Goal: Communication & Community: Answer question/provide support

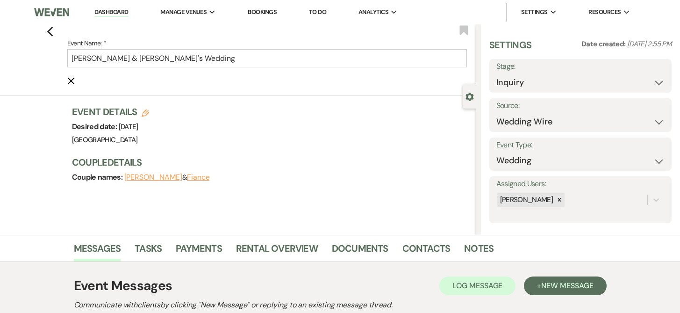
select select "3"
click at [114, 10] on link "Dashboard" at bounding box center [111, 12] width 34 height 9
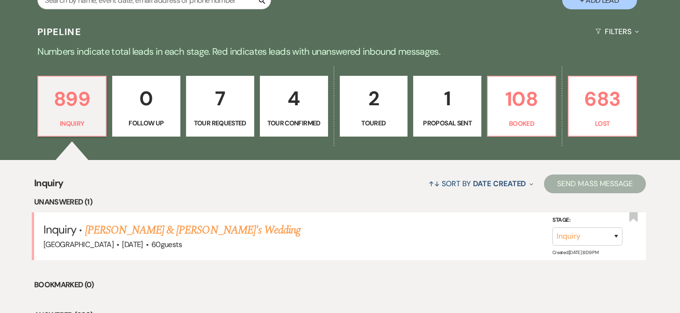
scroll to position [218, 0]
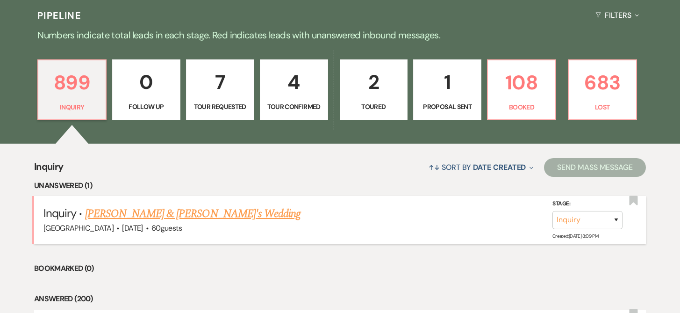
click at [174, 214] on link "[PERSON_NAME] & [PERSON_NAME]'s Wedding" at bounding box center [193, 213] width 216 height 17
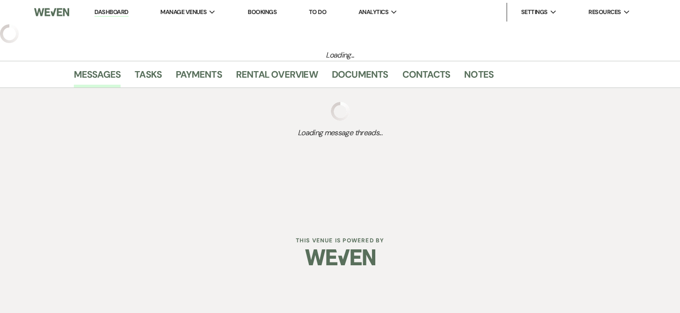
select select "5"
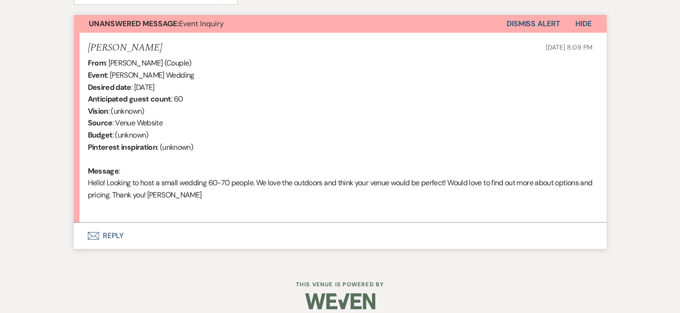
scroll to position [343, 0]
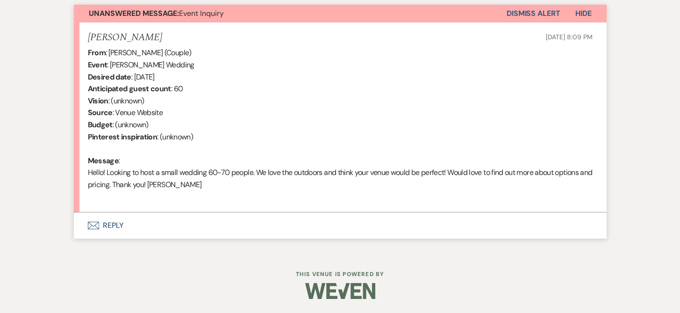
click at [111, 225] on button "Envelope Reply" at bounding box center [340, 225] width 533 height 26
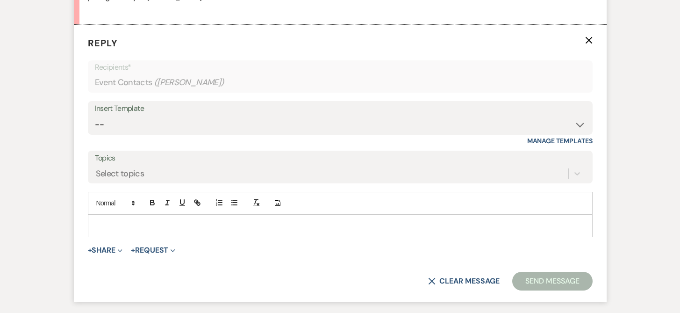
scroll to position [537, 0]
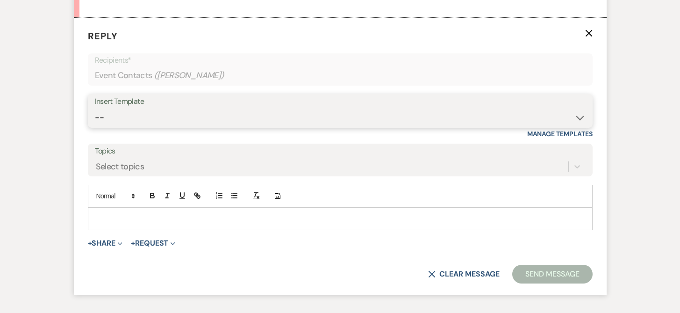
click at [100, 116] on select "-- Weven Planning Portal Introduction (Booked Events) Initial Inquiry Response …" at bounding box center [340, 117] width 491 height 18
select select "389"
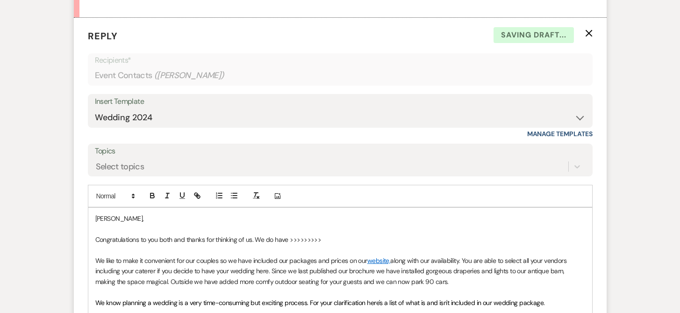
click at [333, 241] on p "Congratulations to you both and thanks for thinking of us. We do have >>>>>>>>>" at bounding box center [340, 239] width 490 height 10
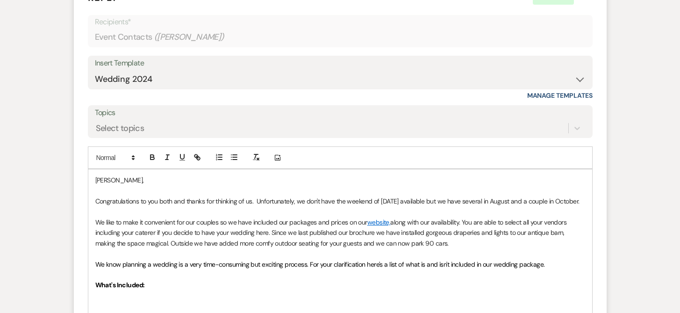
scroll to position [579, 0]
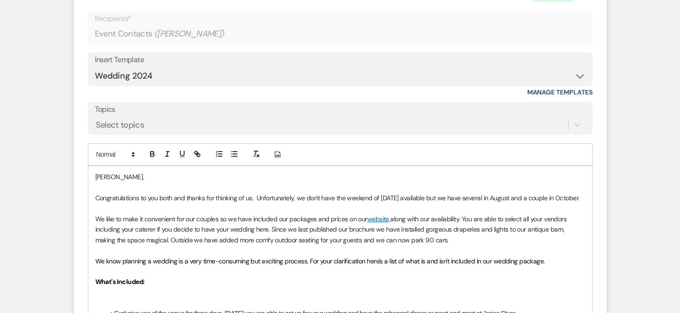
click at [416, 198] on p "Congratulations to you both and thanks for thinking of us. Unfortunately, we do…" at bounding box center [340, 197] width 490 height 10
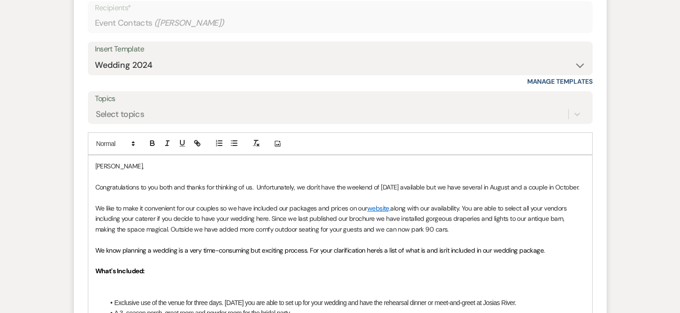
scroll to position [598, 0]
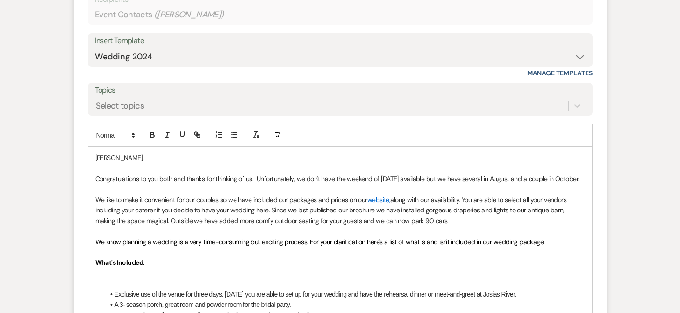
click at [142, 184] on p "Congratulations to you both and thanks for thinking of us. Unfortunately, we do…" at bounding box center [340, 178] width 490 height 10
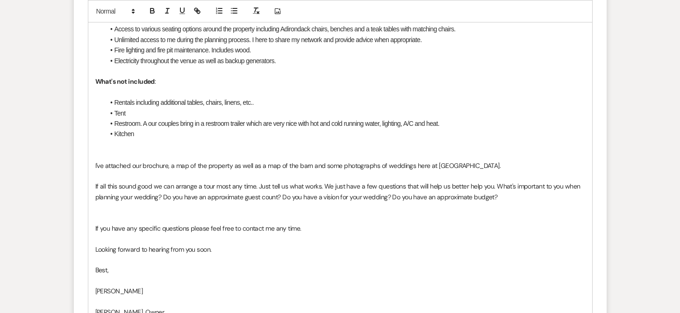
scroll to position [1021, 0]
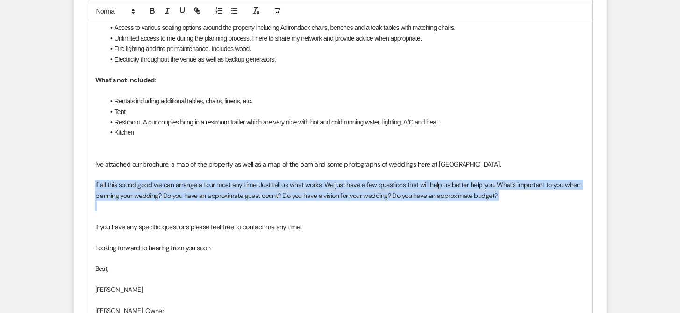
drag, startPoint x: 92, startPoint y: 182, endPoint x: 235, endPoint y: 201, distance: 144.8
click at [235, 201] on div "[PERSON_NAME], Congratulations to you both and thanks for thinking of us. Unfor…" at bounding box center [340, 33] width 504 height 618
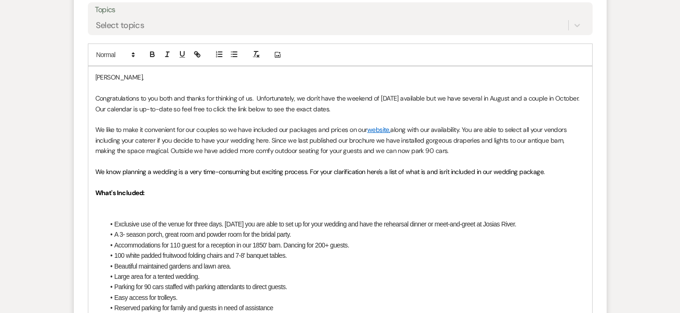
scroll to position [672, 0]
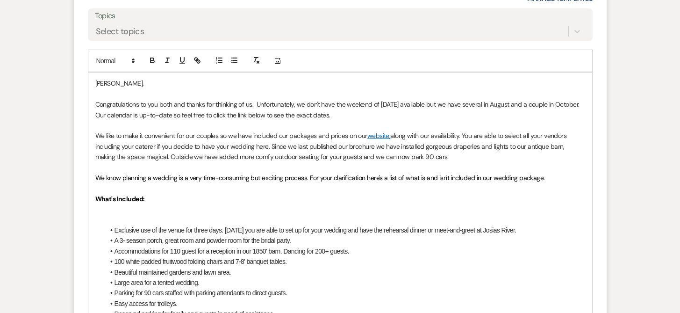
click at [377, 114] on p "Congratulations to you both and thanks for thinking of us. Unfortunately, we do…" at bounding box center [340, 109] width 490 height 21
click at [122, 23] on div "Select topics" at bounding box center [340, 31] width 491 height 18
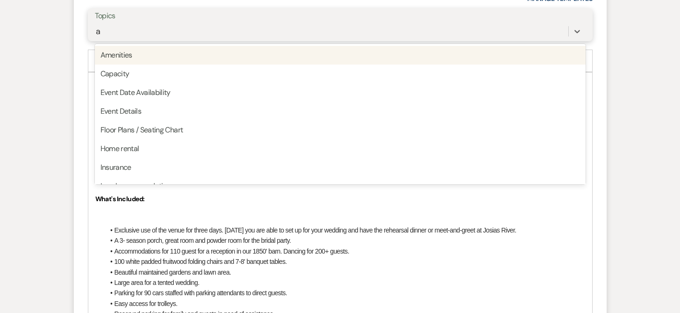
type input "am"
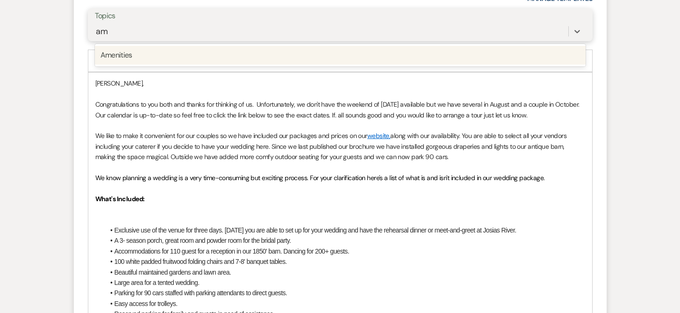
click at [117, 55] on div "Amenities" at bounding box center [340, 55] width 491 height 19
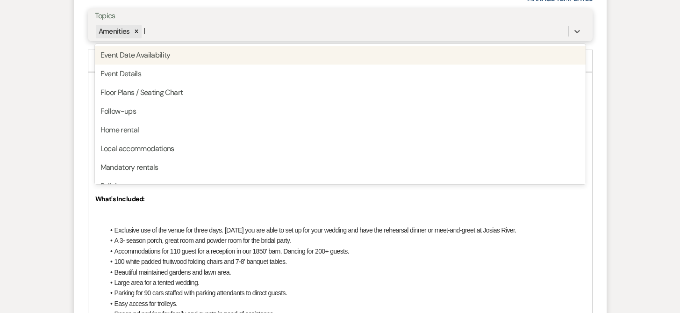
type input "lo"
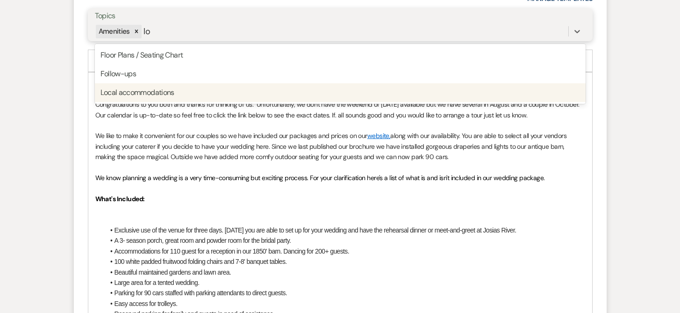
click at [121, 95] on div "Local accommodations" at bounding box center [340, 92] width 491 height 19
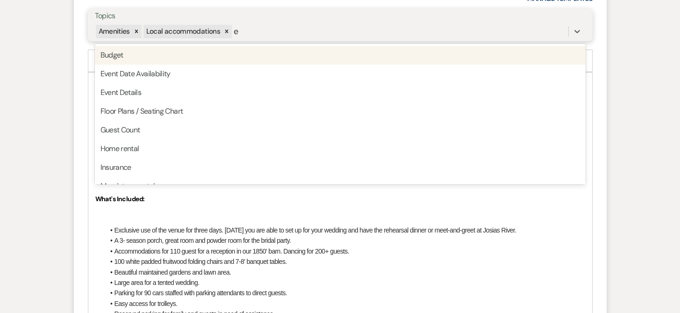
type input "ev"
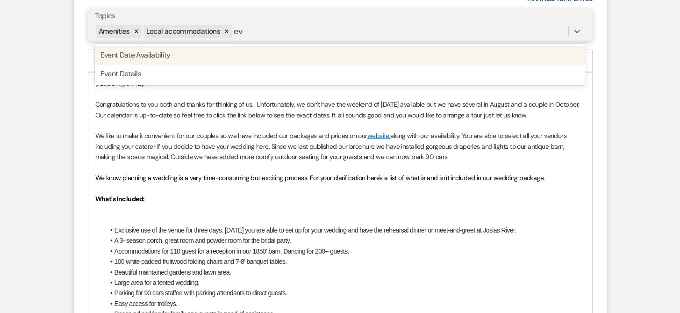
click at [146, 53] on div "Event Date Availability" at bounding box center [340, 55] width 491 height 19
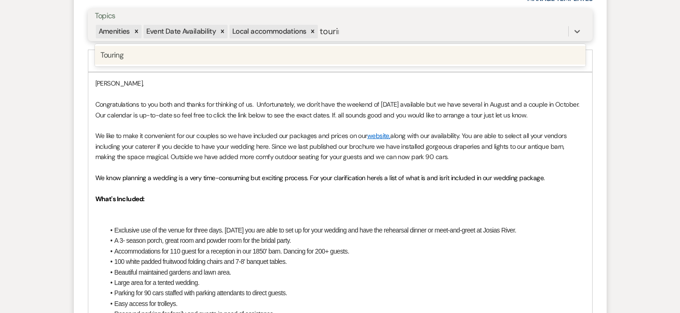
type input "touring"
click at [113, 57] on div "Touring" at bounding box center [340, 55] width 491 height 19
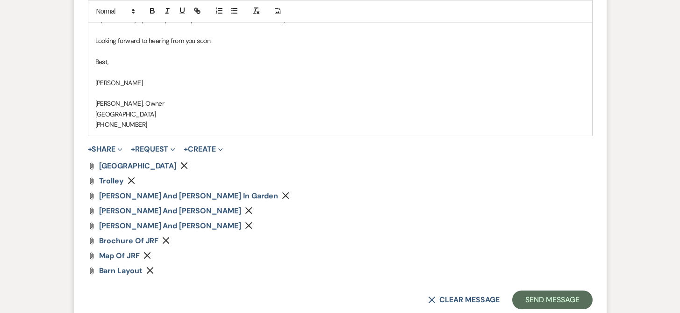
scroll to position [1278, 0]
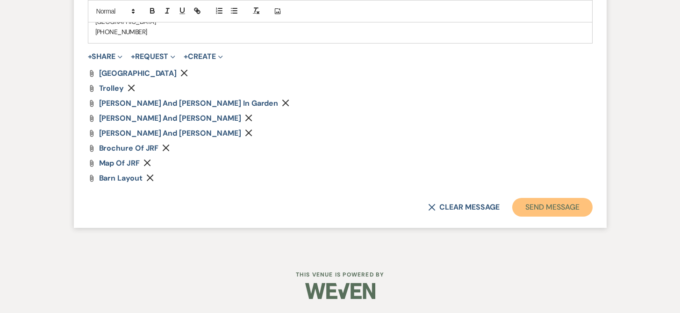
click at [555, 204] on button "Send Message" at bounding box center [552, 207] width 80 height 19
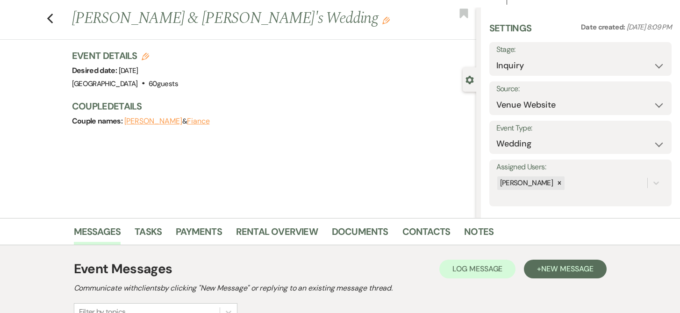
scroll to position [0, 0]
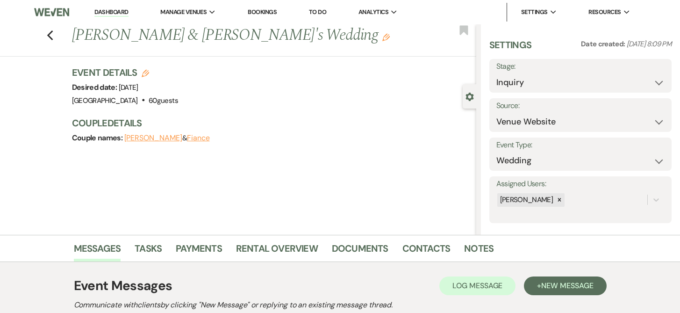
click at [110, 9] on link "Dashboard" at bounding box center [111, 12] width 34 height 9
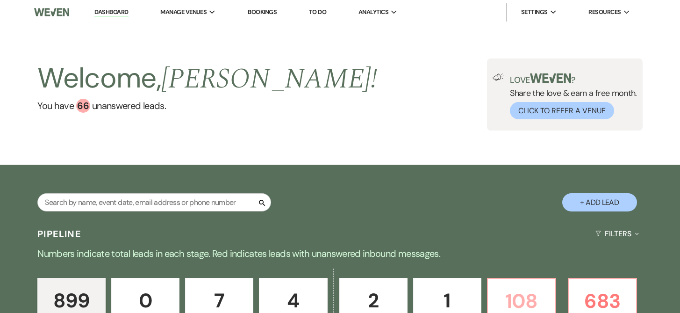
click at [512, 292] on p "108" at bounding box center [521, 300] width 56 height 31
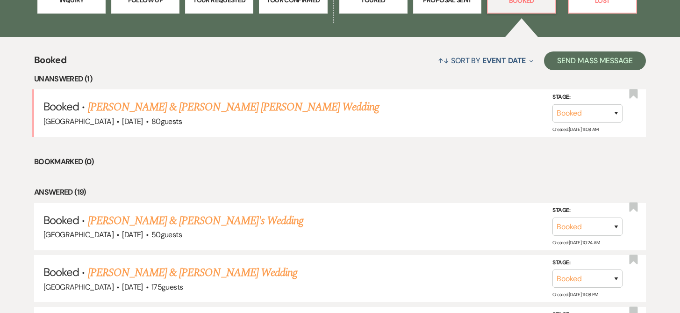
scroll to position [329, 0]
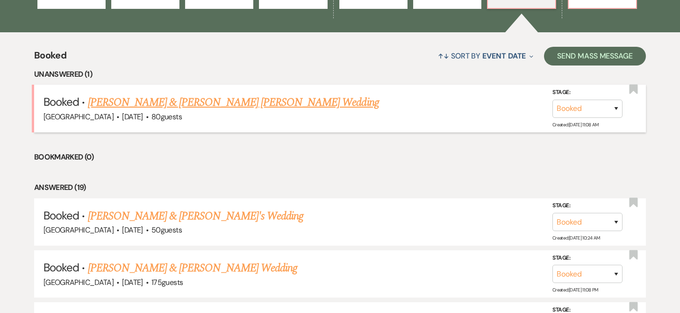
click at [246, 104] on link "[PERSON_NAME] & [PERSON_NAME] [PERSON_NAME] Wedding" at bounding box center [233, 102] width 291 height 17
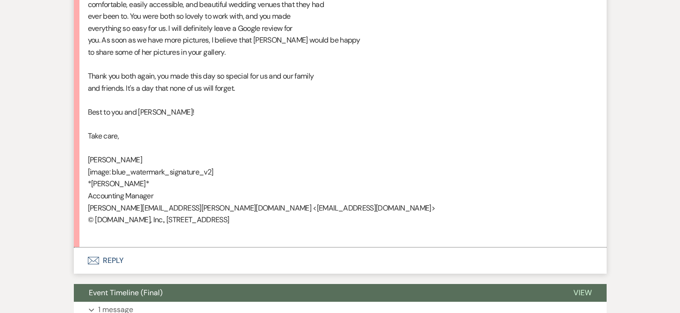
scroll to position [802, 0]
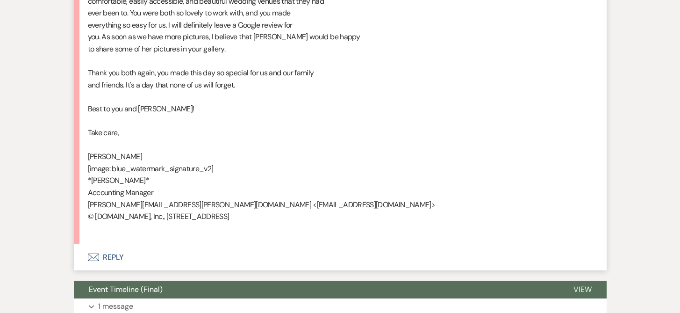
click at [112, 244] on button "Envelope Reply" at bounding box center [340, 257] width 533 height 26
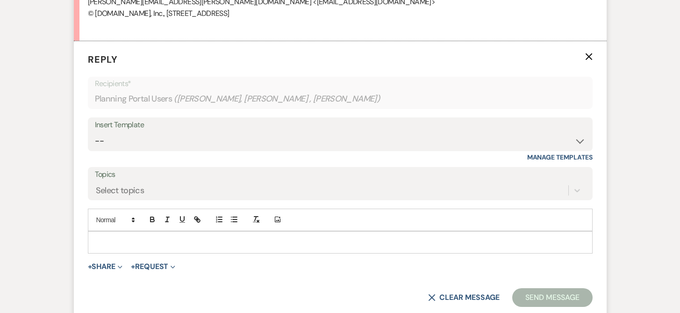
scroll to position [1005, 0]
click at [107, 236] on p at bounding box center [340, 241] width 490 height 10
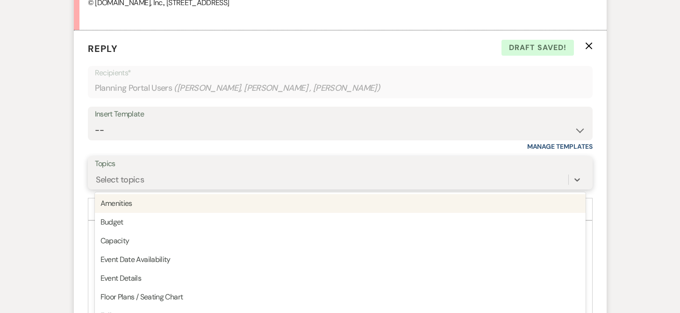
click at [107, 166] on form "Reply X Draft saved! Recipients* Planning Portal Users ( [PERSON_NAME], [PERSON…" at bounding box center [340, 205] width 533 height 350
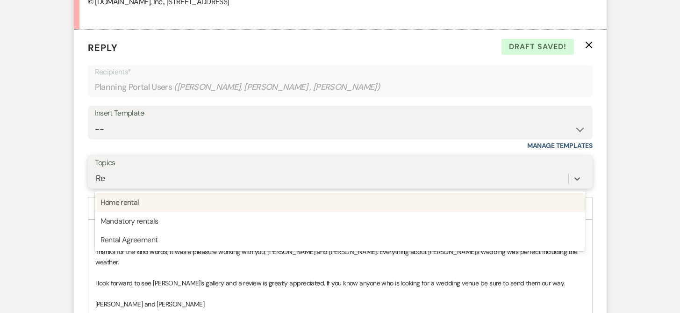
type input "R"
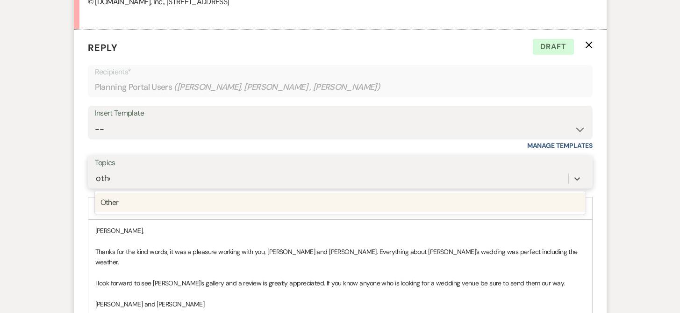
type input "other"
click at [106, 193] on div "Other" at bounding box center [340, 202] width 491 height 19
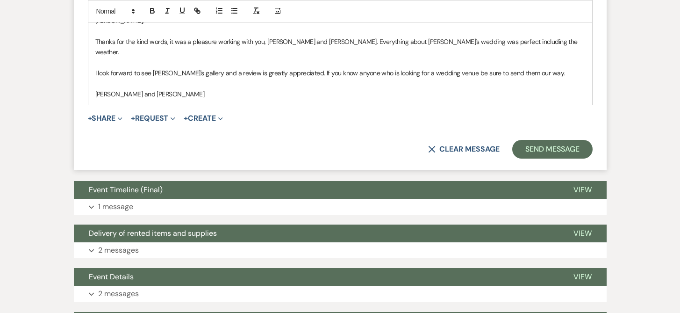
scroll to position [1224, 0]
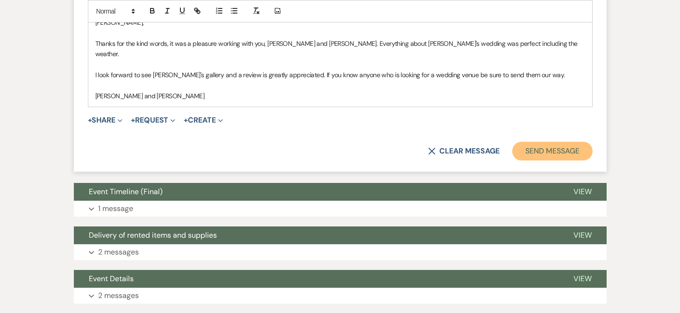
click at [561, 142] on button "Send Message" at bounding box center [552, 151] width 80 height 19
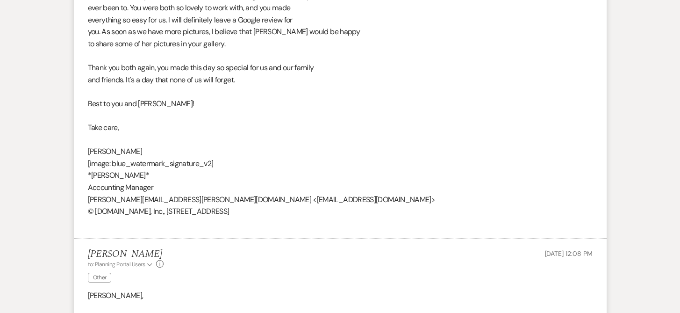
scroll to position [0, 0]
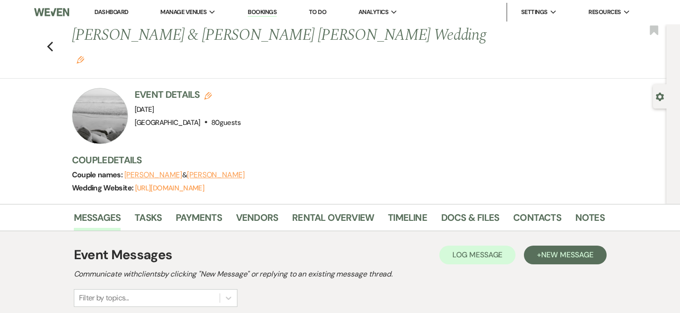
click at [114, 11] on link "Dashboard" at bounding box center [111, 12] width 34 height 8
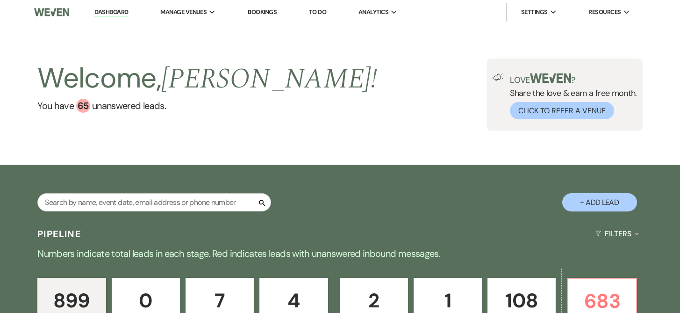
click at [258, 13] on link "Bookings" at bounding box center [262, 12] width 29 height 8
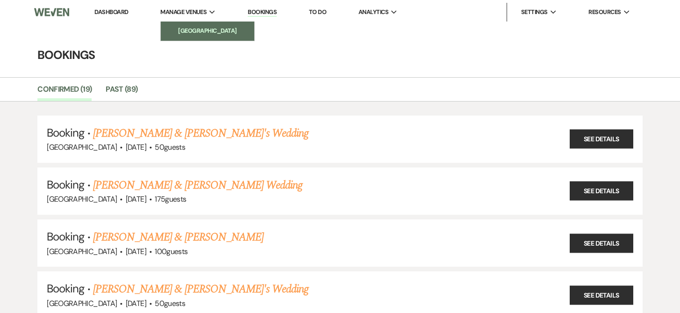
click at [214, 34] on li "[GEOGRAPHIC_DATA]" at bounding box center [207, 30] width 84 height 9
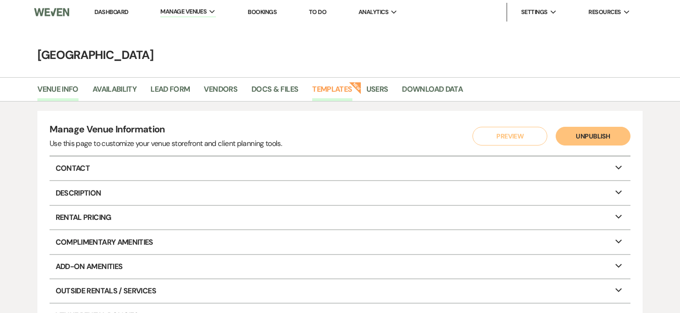
click at [335, 89] on link "Templates" at bounding box center [332, 92] width 40 height 18
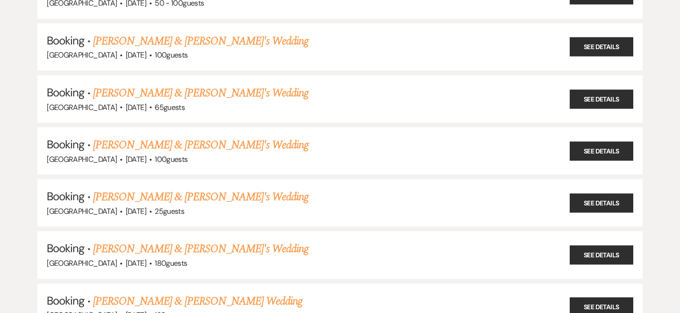
scroll to position [418, 0]
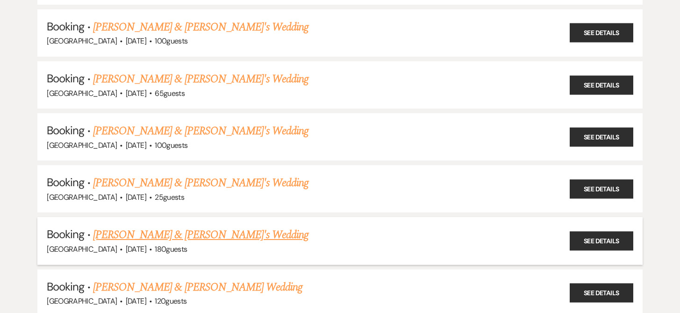
click at [200, 230] on link "[PERSON_NAME] & [PERSON_NAME]'s Wedding" at bounding box center [201, 234] width 216 height 17
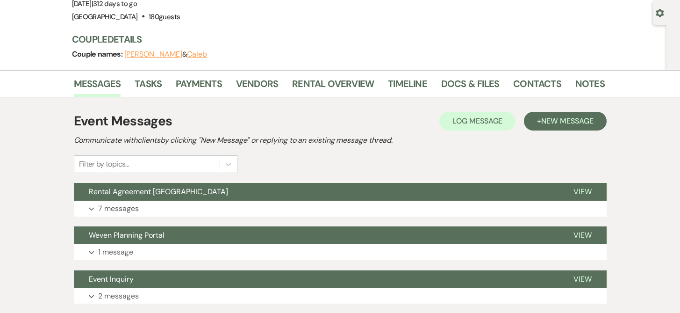
scroll to position [82, 0]
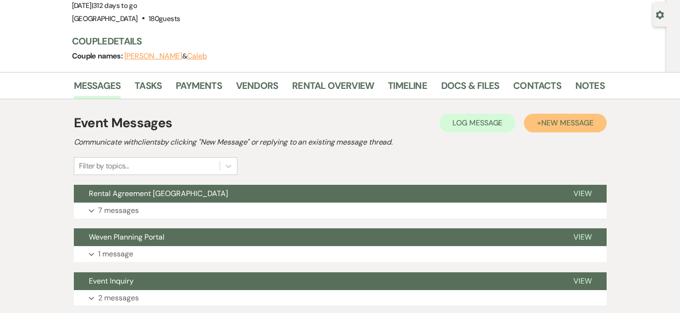
click at [565, 121] on span "New Message" at bounding box center [567, 123] width 52 height 10
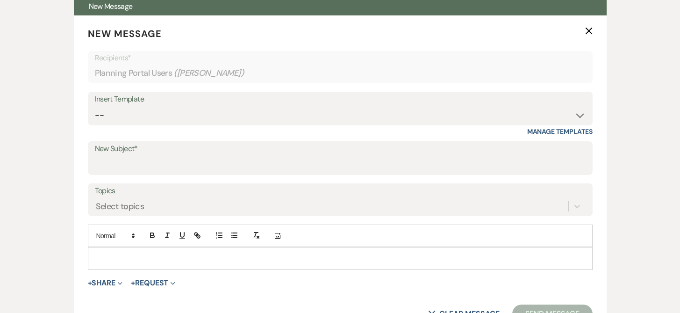
scroll to position [279, 0]
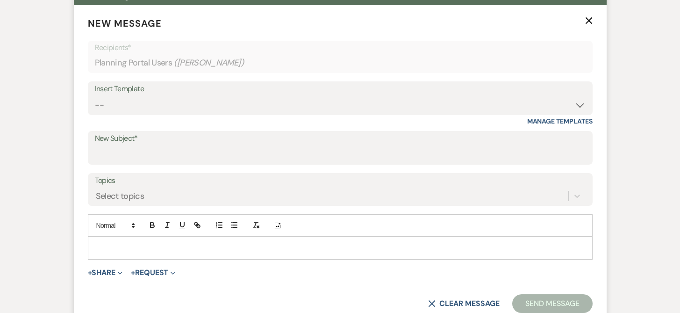
click at [136, 244] on p at bounding box center [340, 247] width 490 height 10
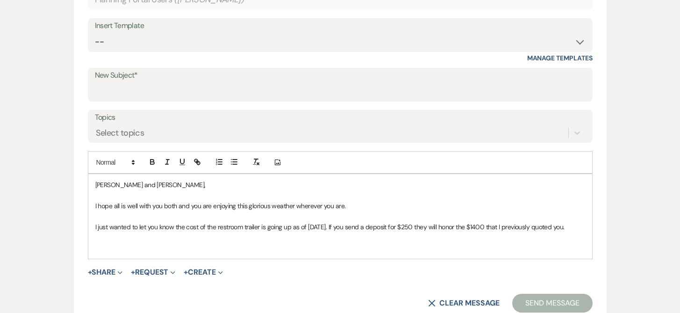
scroll to position [345, 0]
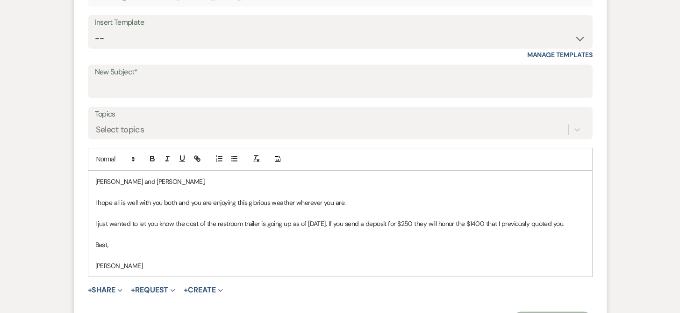
click at [583, 225] on p "I just wanted to let you know the cost of the restroom trailer is going up as o…" at bounding box center [340, 223] width 490 height 10
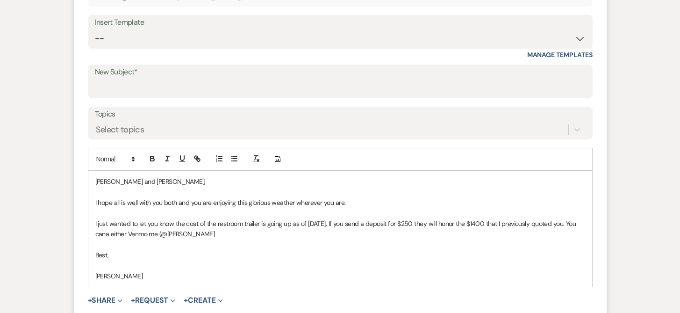
click at [120, 234] on p "I just wanted to let you know the cost of the restroom trailer is going up as o…" at bounding box center [340, 228] width 490 height 21
click at [225, 231] on p "I just wanted to let you know the cost of the restroom trailer is going up as o…" at bounding box center [340, 228] width 490 height 21
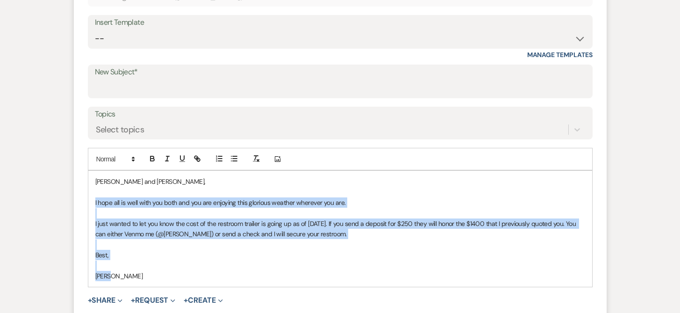
drag, startPoint x: 91, startPoint y: 201, endPoint x: 119, endPoint y: 287, distance: 90.0
click at [120, 287] on form "New Message X Draft saved! Recipients* Planning Portal Users ( [PERSON_NAME] ) …" at bounding box center [340, 145] width 533 height 413
copy div "I hope all is well with you both and you are enjoying this glorious weather whe…"
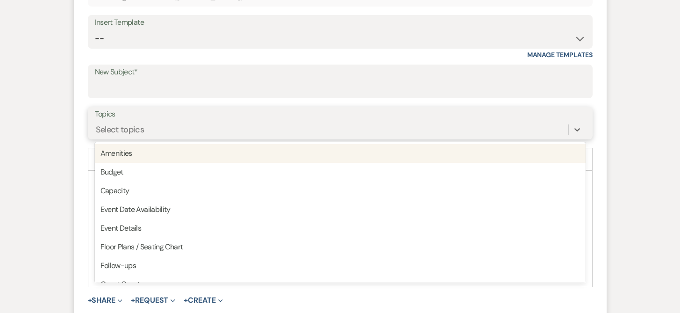
click at [108, 126] on div "Select topics" at bounding box center [120, 129] width 49 height 13
type input "Pa"
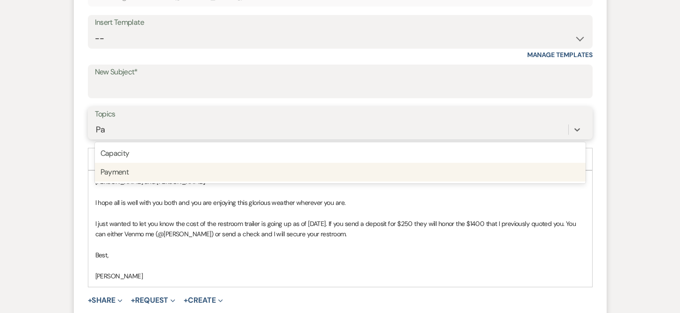
click at [111, 173] on div "Payment" at bounding box center [340, 172] width 491 height 19
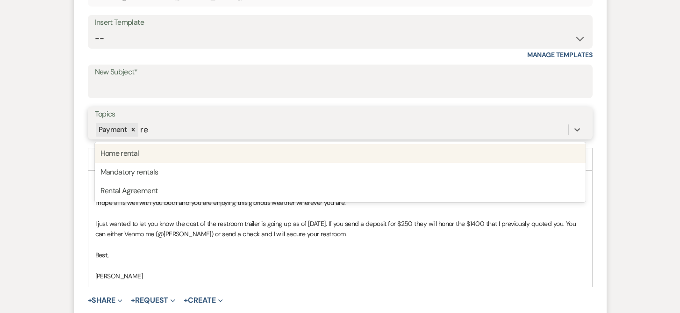
type input "r"
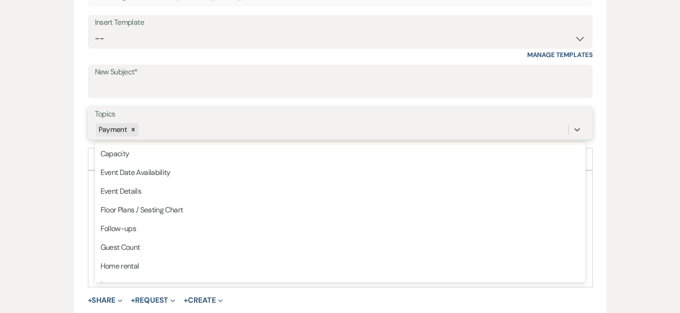
scroll to position [0, 0]
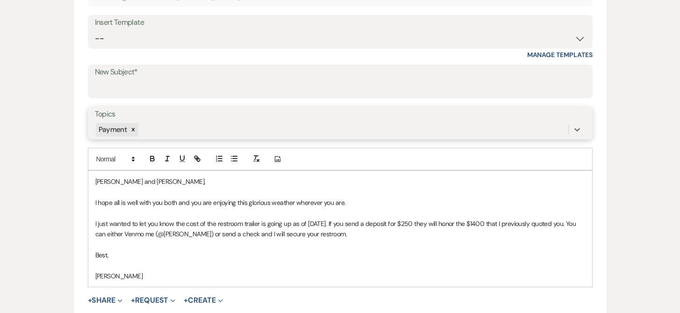
click at [382, 122] on div "Payment" at bounding box center [331, 129] width 473 height 16
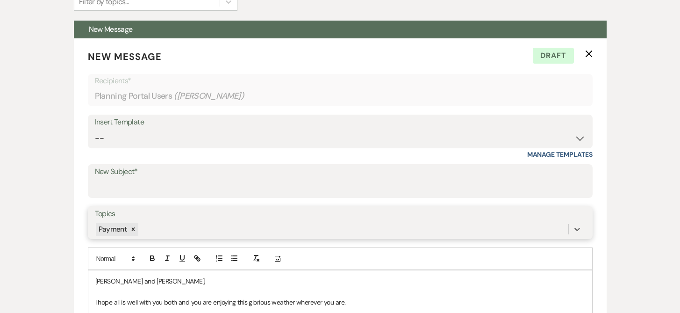
scroll to position [247, 0]
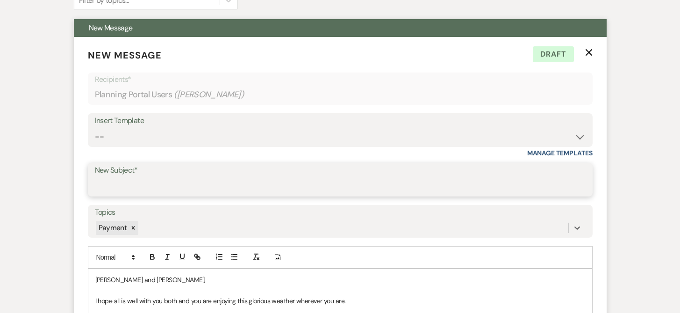
click at [120, 186] on input "New Subject*" at bounding box center [340, 186] width 491 height 18
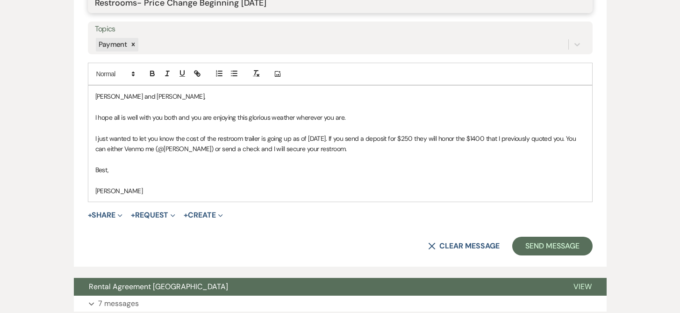
scroll to position [436, 0]
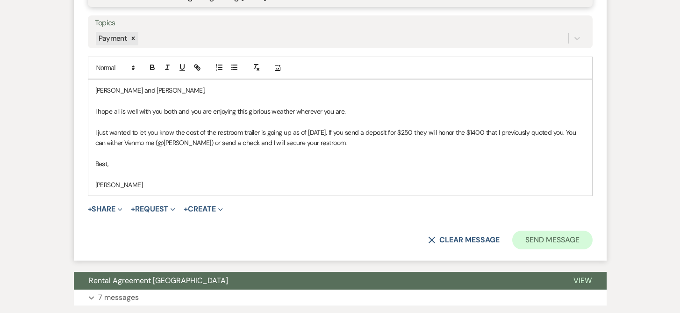
type input "Restrooms- Price Change Beginning [DATE]"
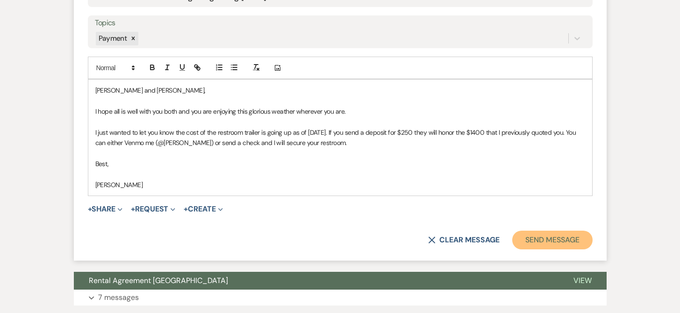
click at [553, 240] on button "Send Message" at bounding box center [552, 239] width 80 height 19
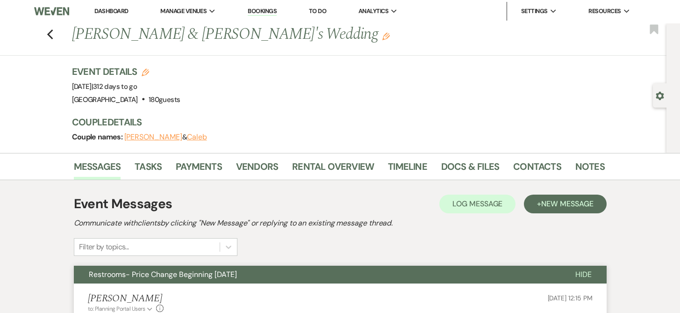
scroll to position [0, 0]
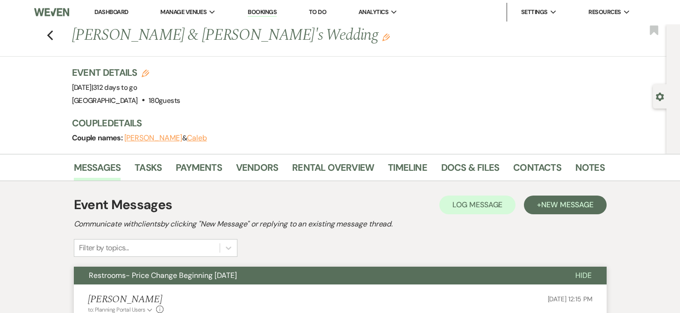
click at [259, 11] on link "Bookings" at bounding box center [262, 12] width 29 height 9
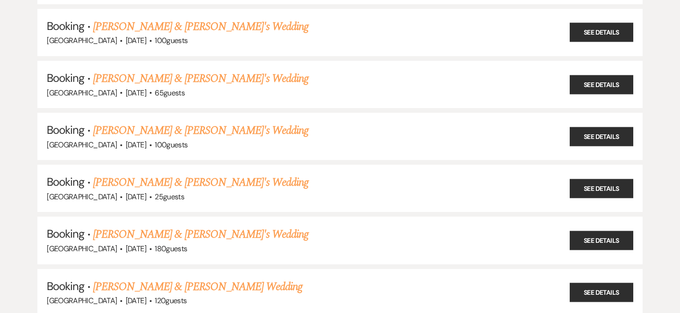
scroll to position [428, 0]
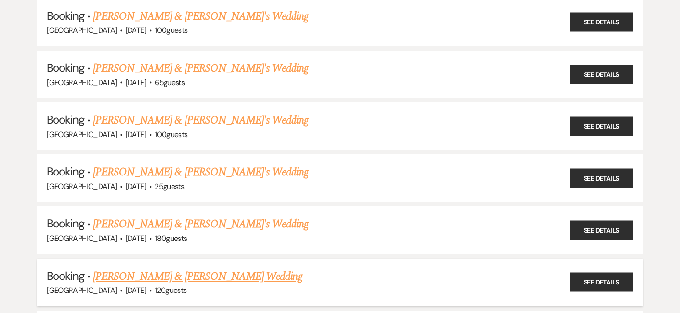
click at [177, 272] on link "[PERSON_NAME] & [PERSON_NAME] Wedding" at bounding box center [197, 276] width 209 height 17
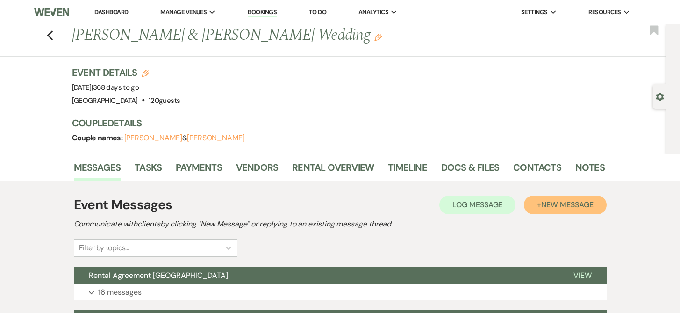
click at [553, 202] on span "New Message" at bounding box center [567, 204] width 52 height 10
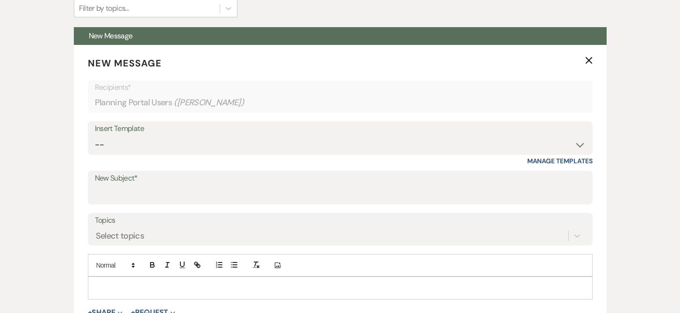
scroll to position [240, 0]
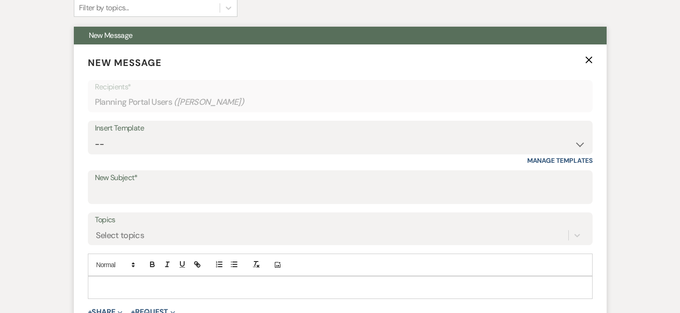
click at [104, 283] on p at bounding box center [340, 287] width 490 height 10
click at [105, 185] on input "New Subject*" at bounding box center [340, 194] width 491 height 18
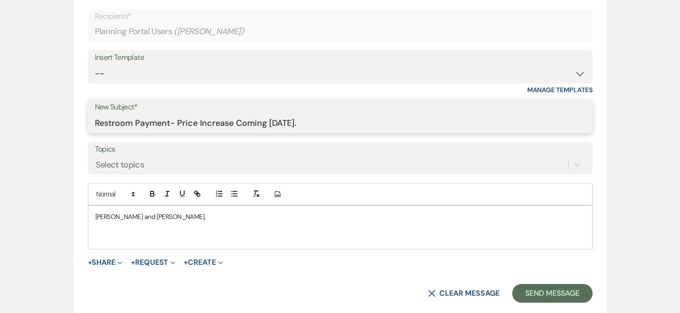
scroll to position [329, 0]
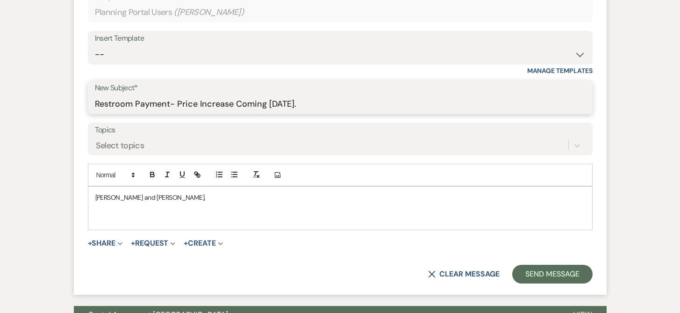
type input "Restroom Payment- Price Increase Coming [DATE]."
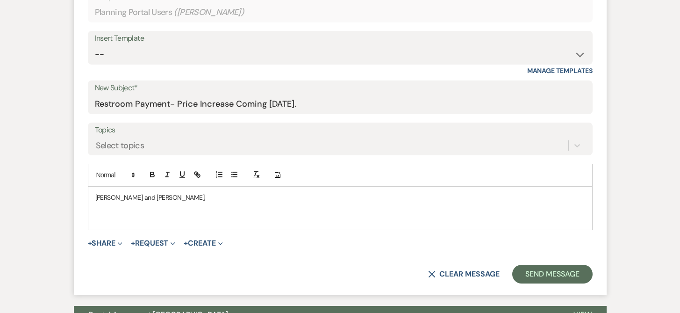
click at [107, 213] on p at bounding box center [340, 218] width 490 height 10
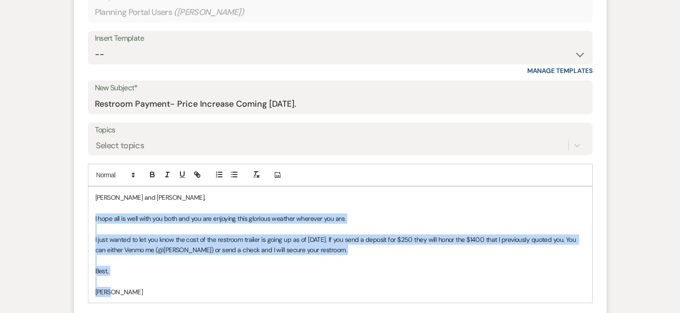
drag, startPoint x: 94, startPoint y: 219, endPoint x: 200, endPoint y: 305, distance: 136.4
click at [200, 305] on form "New Message X Draft Recipients* Planning Portal Users ( [PERSON_NAME] ) Insert …" at bounding box center [340, 161] width 533 height 413
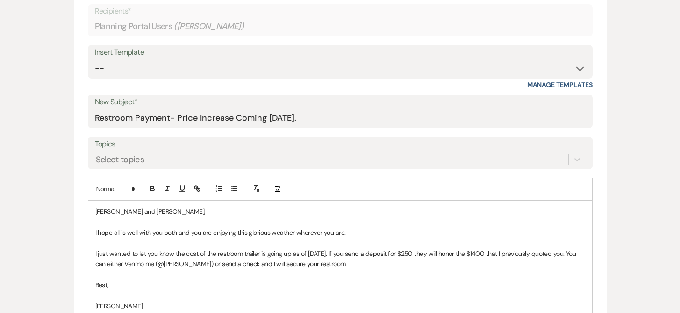
scroll to position [315, 0]
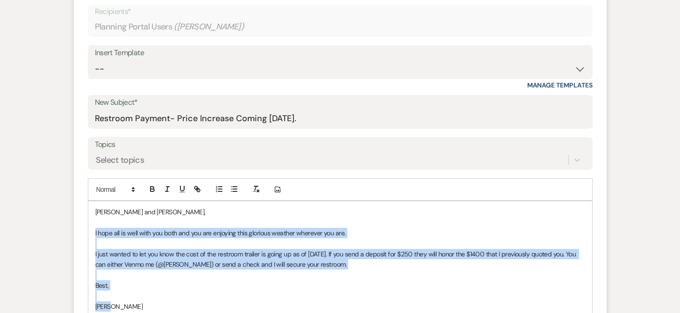
drag, startPoint x: 92, startPoint y: 234, endPoint x: 312, endPoint y: 306, distance: 230.8
click at [312, 306] on div "[PERSON_NAME] and [PERSON_NAME], I hope all is well with you both and you are e…" at bounding box center [340, 259] width 504 height 116
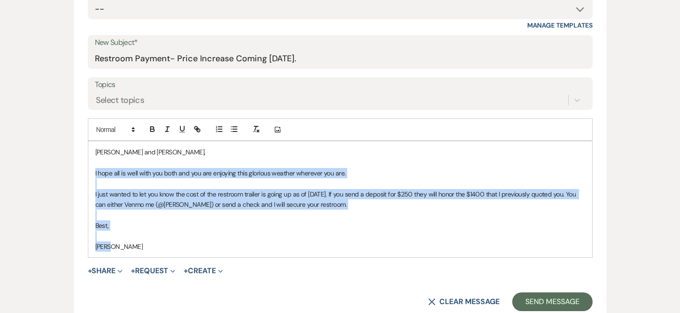
scroll to position [378, 0]
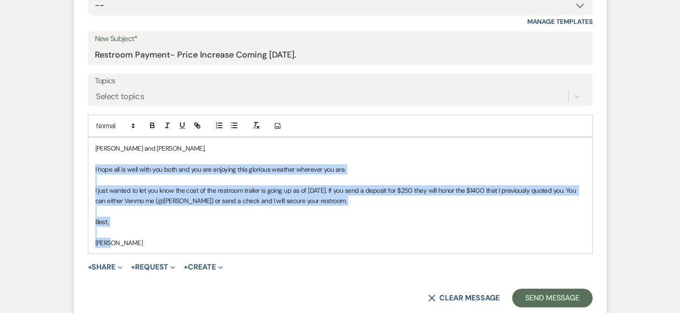
copy div "I hope all is well with you both and you are enjoying this glorious weather whe…"
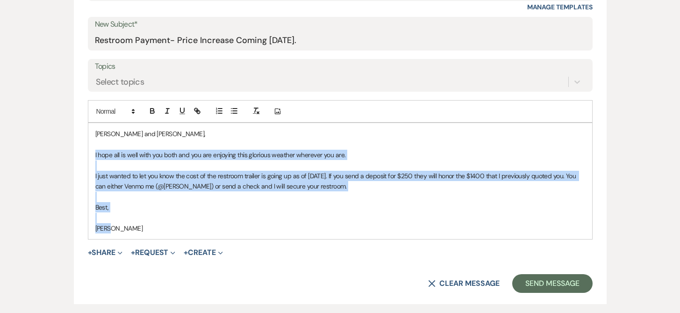
scroll to position [406, 0]
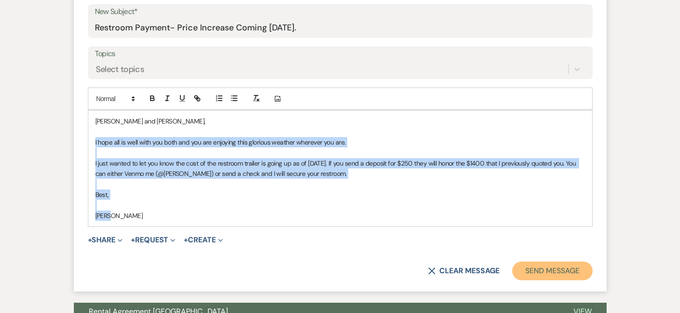
click at [558, 270] on button "Send Message" at bounding box center [552, 270] width 80 height 19
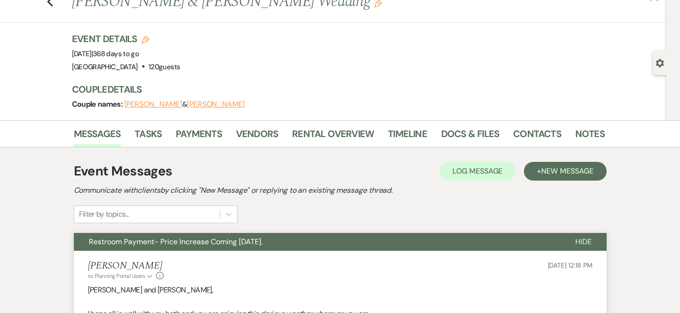
scroll to position [0, 0]
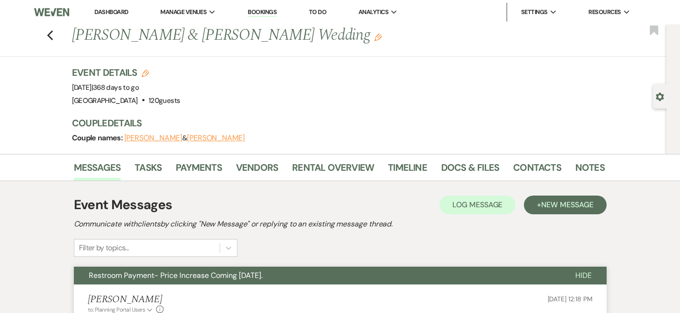
click at [257, 11] on link "Bookings" at bounding box center [262, 12] width 29 height 9
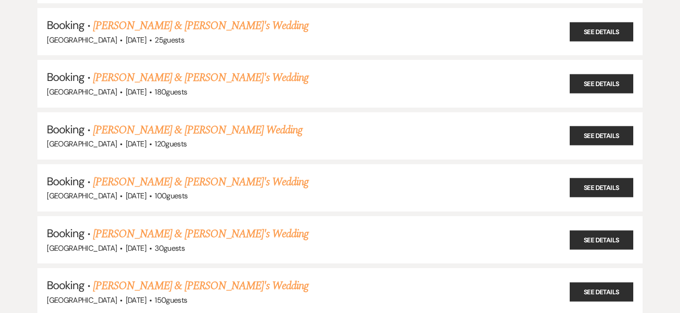
scroll to position [576, 0]
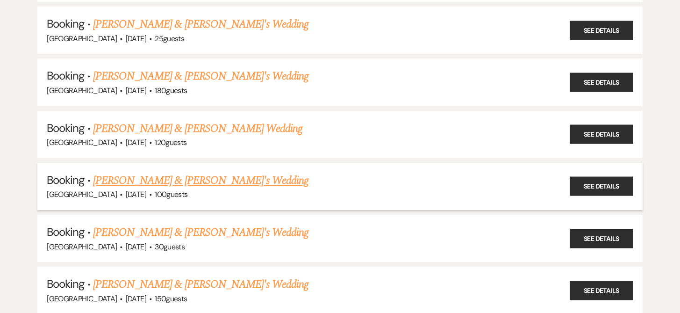
click at [210, 177] on link "[PERSON_NAME] & [PERSON_NAME]'s Wedding" at bounding box center [201, 180] width 216 height 17
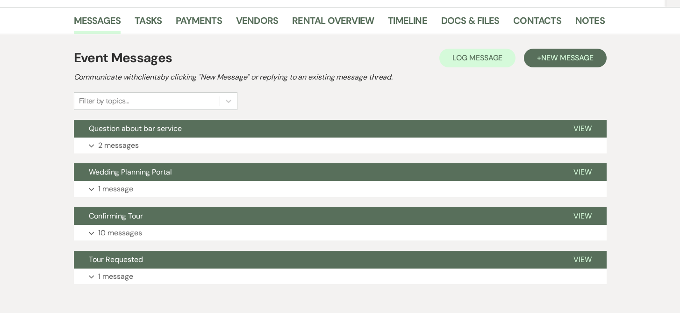
scroll to position [162, 0]
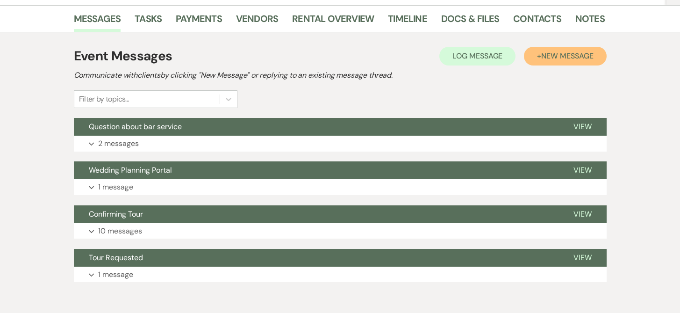
click at [561, 54] on span "New Message" at bounding box center [567, 56] width 52 height 10
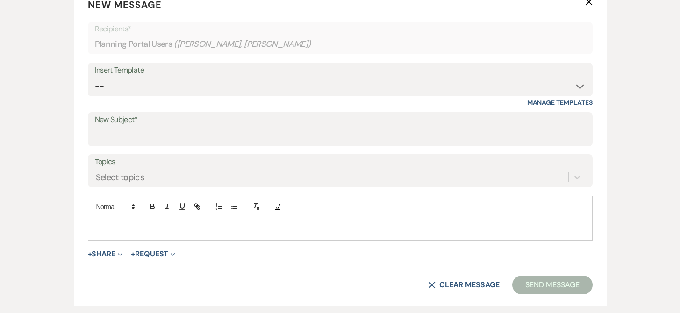
scroll to position [322, 0]
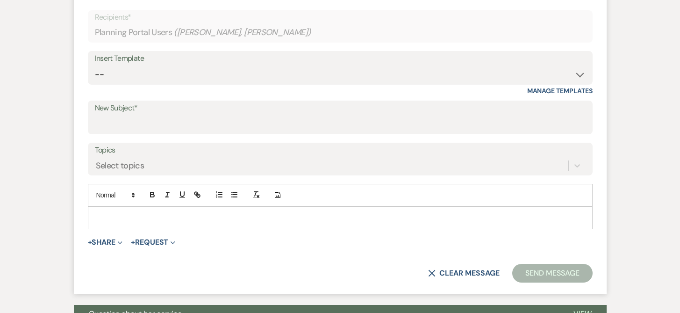
click at [108, 216] on p at bounding box center [340, 217] width 490 height 10
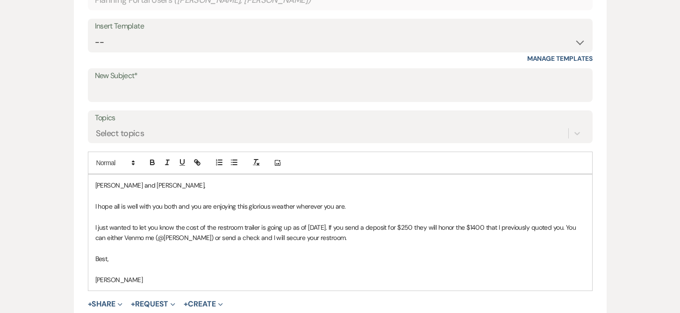
scroll to position [352, 0]
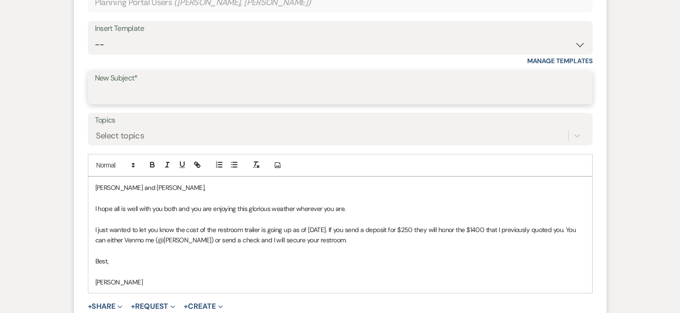
click at [101, 92] on input "New Subject*" at bounding box center [340, 94] width 491 height 18
type input "P"
type input "Restrooms- Price Change Beginning [DATE]"
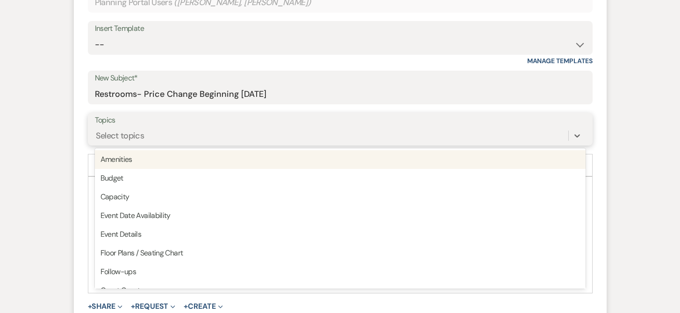
click at [121, 135] on div "Select topics" at bounding box center [120, 135] width 49 height 13
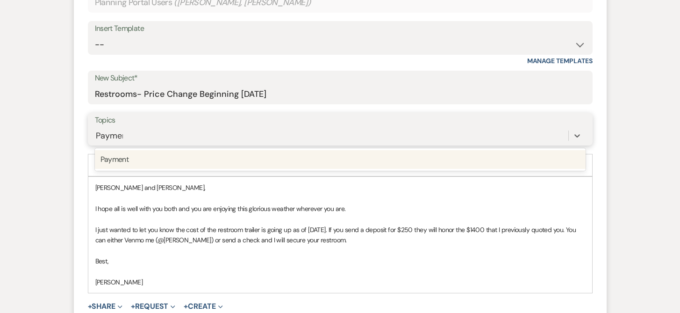
type input "Payment"
click at [120, 160] on div "Payment" at bounding box center [340, 159] width 491 height 19
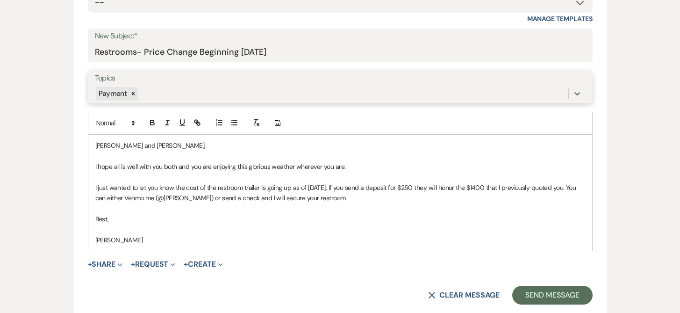
scroll to position [401, 0]
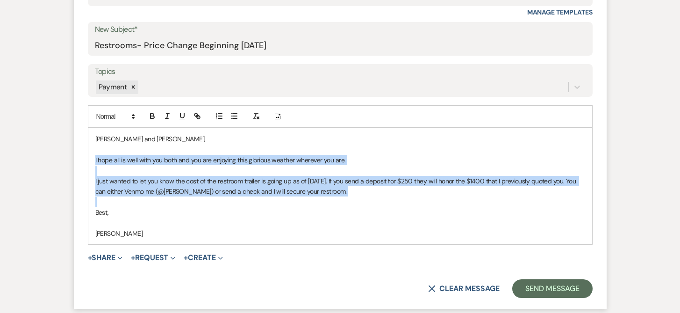
drag, startPoint x: 90, startPoint y: 160, endPoint x: 305, endPoint y: 201, distance: 218.8
click at [305, 201] on div "[PERSON_NAME] and [PERSON_NAME], I hope all is well with you both and you are e…" at bounding box center [340, 186] width 504 height 116
copy div "I hope all is well with you both and you are enjoying this glorious weather whe…"
click at [567, 283] on button "Send Message" at bounding box center [552, 288] width 80 height 19
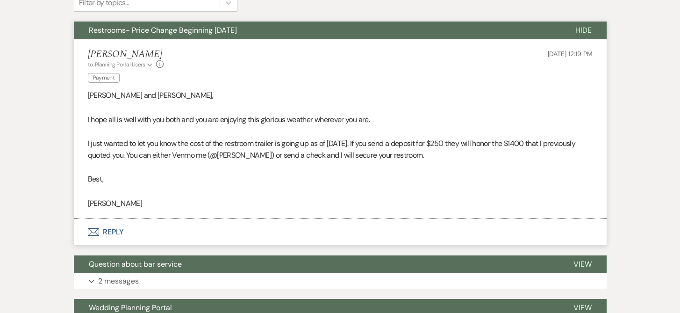
scroll to position [259, 0]
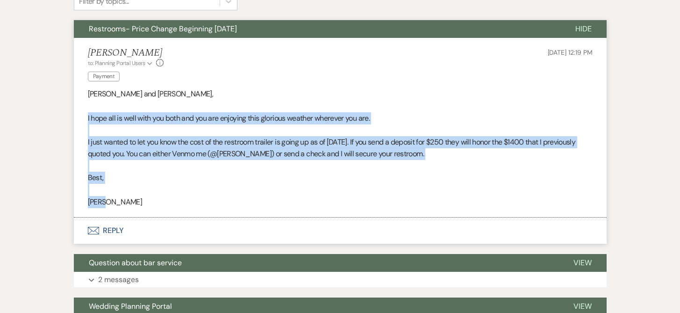
drag, startPoint x: 84, startPoint y: 115, endPoint x: 234, endPoint y: 209, distance: 176.7
click at [234, 209] on li "[PERSON_NAME] to: Planning Portal Users Expand Info Payment [DATE] 12:19 PM [PE…" at bounding box center [340, 127] width 533 height 179
copy div "I hope all is well with you both and you are enjoying this glorious weather whe…"
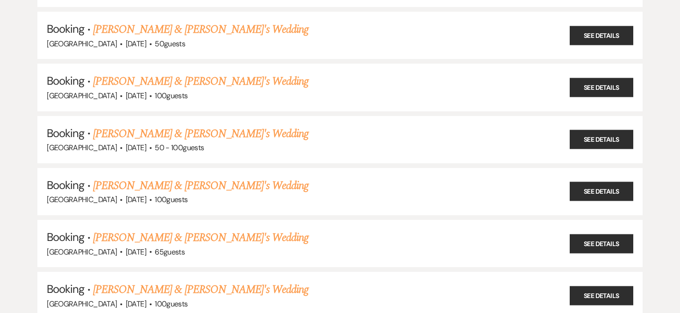
scroll to position [576, 0]
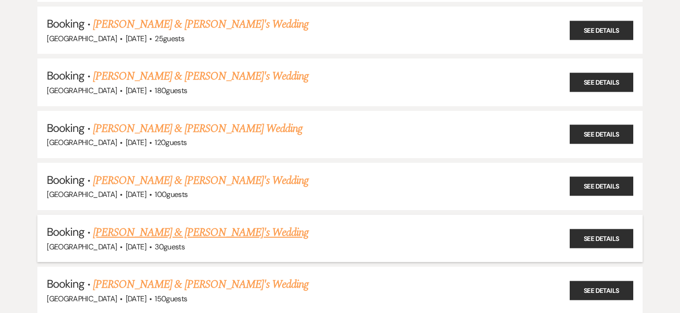
click at [148, 225] on link "[PERSON_NAME] & [PERSON_NAME]'s Wedding" at bounding box center [201, 232] width 216 height 17
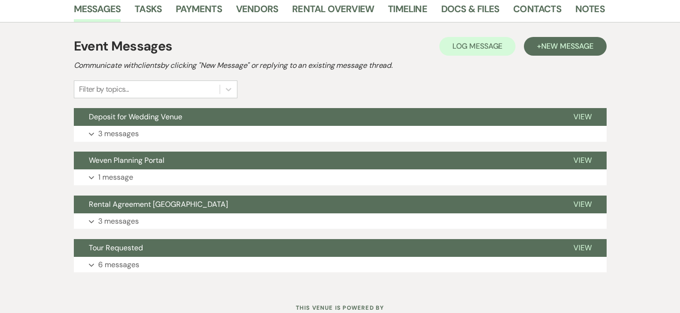
scroll to position [149, 0]
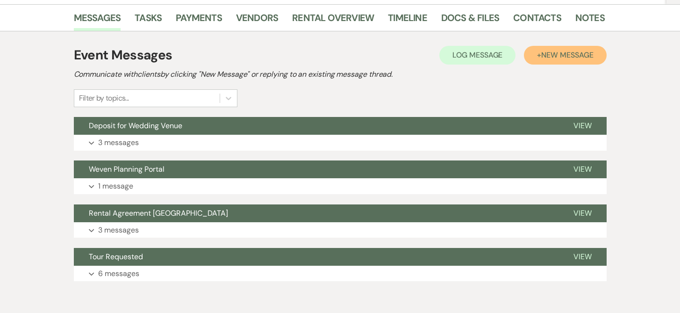
click at [564, 52] on span "New Message" at bounding box center [567, 55] width 52 height 10
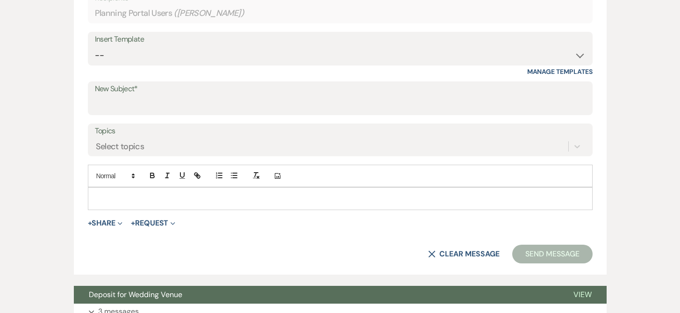
scroll to position [329, 0]
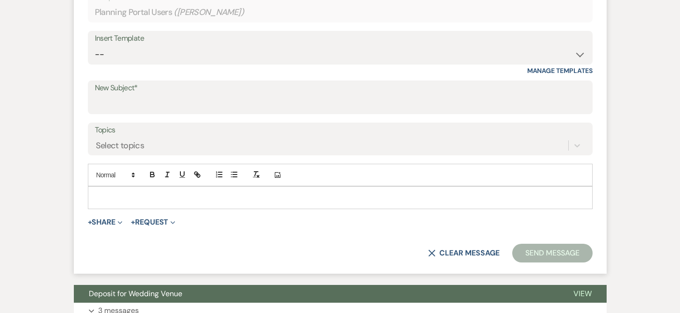
click at [121, 94] on label "New Subject*" at bounding box center [340, 88] width 491 height 14
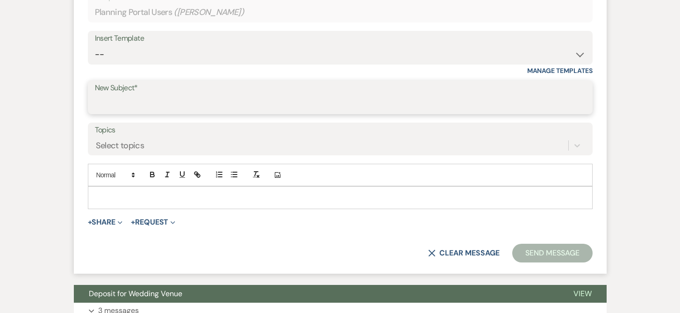
click at [121, 95] on input "New Subject*" at bounding box center [340, 104] width 491 height 18
type input "Restrooms- Price Change Beginning [DATE]"
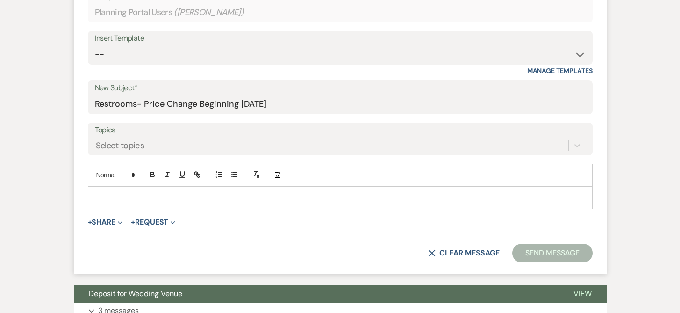
click at [100, 194] on p at bounding box center [340, 197] width 490 height 10
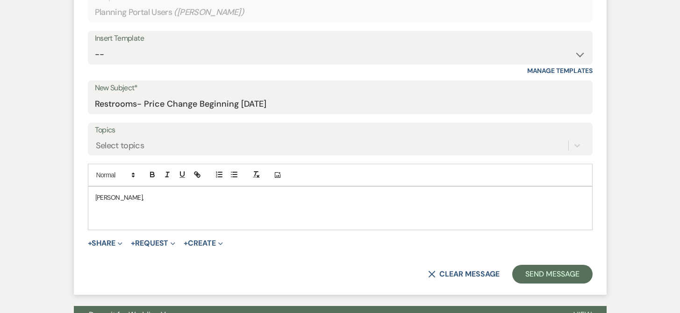
click at [91, 219] on div "[PERSON_NAME]," at bounding box center [340, 207] width 504 height 43
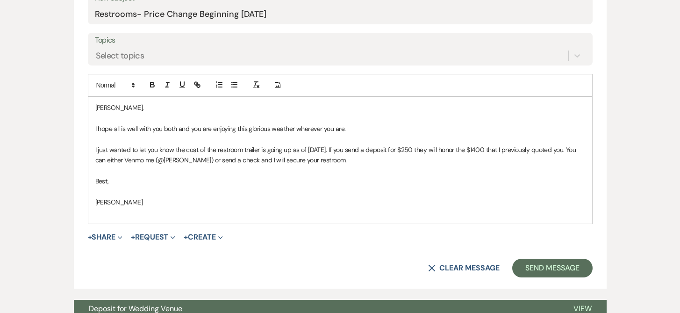
scroll to position [423, 0]
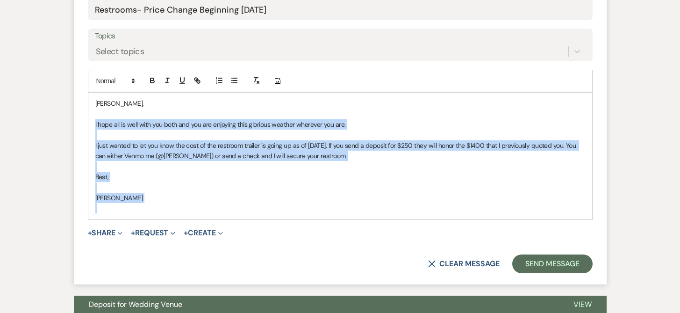
drag, startPoint x: 90, startPoint y: 123, endPoint x: 137, endPoint y: 211, distance: 99.1
click at [137, 211] on div "[PERSON_NAME], I hope all is well with you both and you are enjoying this glori…" at bounding box center [340, 155] width 504 height 126
copy div "I hope all is well with you both and you are enjoying this glorious weather whe…"
click at [561, 263] on button "Send Message" at bounding box center [552, 263] width 80 height 19
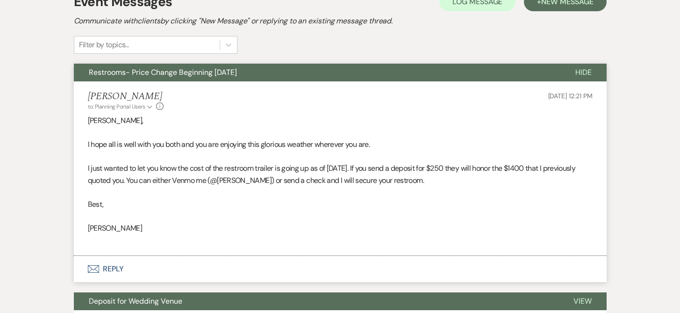
scroll to position [204, 0]
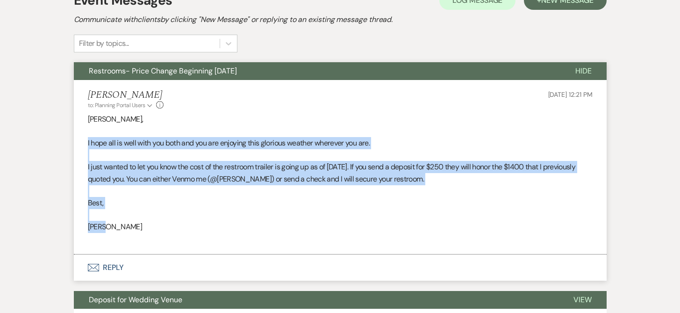
drag, startPoint x: 83, startPoint y: 139, endPoint x: 335, endPoint y: 231, distance: 268.4
click at [335, 231] on li "[PERSON_NAME] to: Planning Portal Users Expand Info [DATE] 12:21 PM [PERSON_NAM…" at bounding box center [340, 167] width 533 height 174
copy div "I hope all is well with you both and you are enjoying this glorious weather whe…"
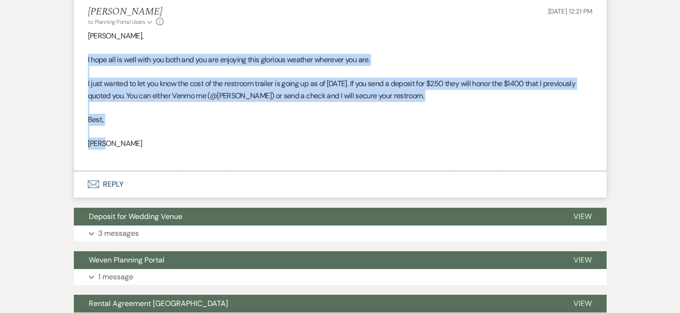
scroll to position [314, 0]
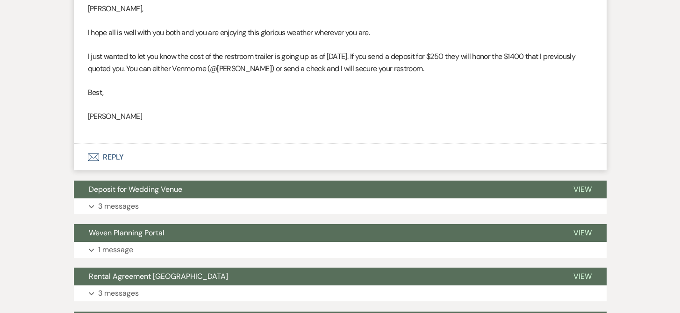
click at [245, 88] on p "Best," at bounding box center [340, 92] width 505 height 12
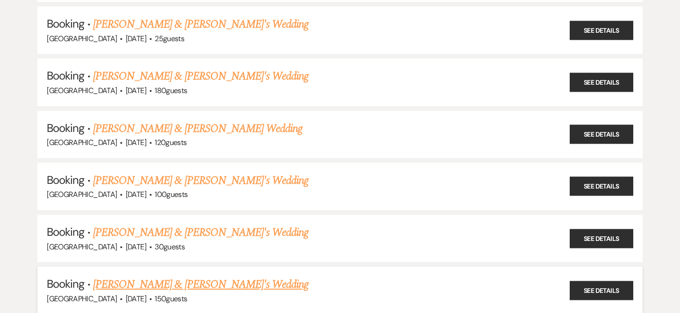
click at [160, 277] on link "[PERSON_NAME] & [PERSON_NAME]'s Wedding" at bounding box center [201, 284] width 216 height 17
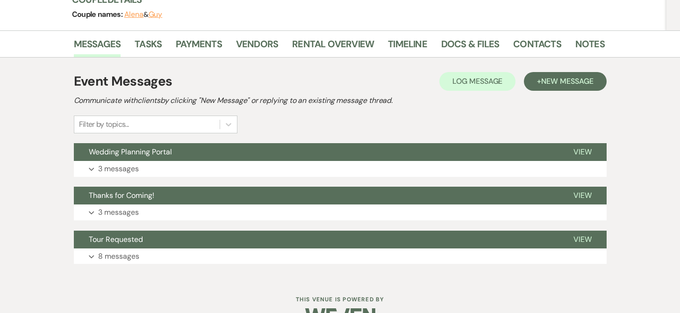
scroll to position [127, 0]
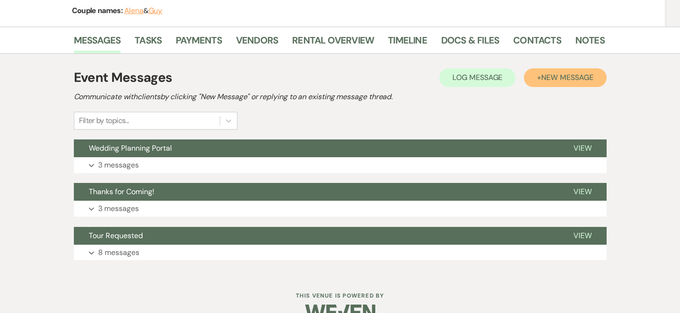
click at [571, 78] on span "New Message" at bounding box center [567, 77] width 52 height 10
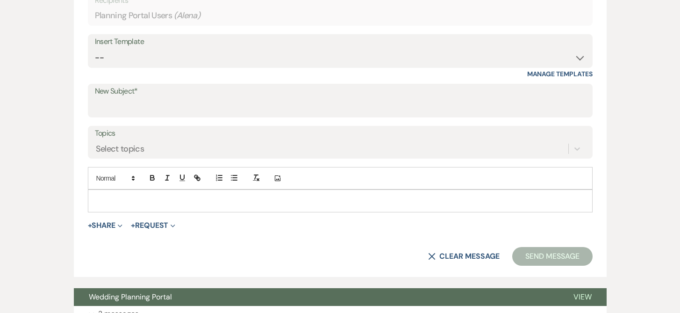
scroll to position [328, 0]
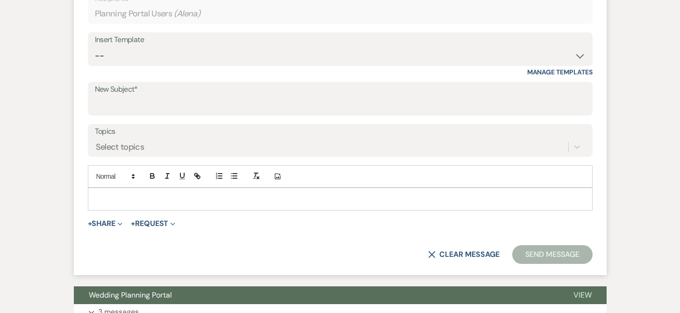
click at [95, 192] on div at bounding box center [340, 198] width 504 height 21
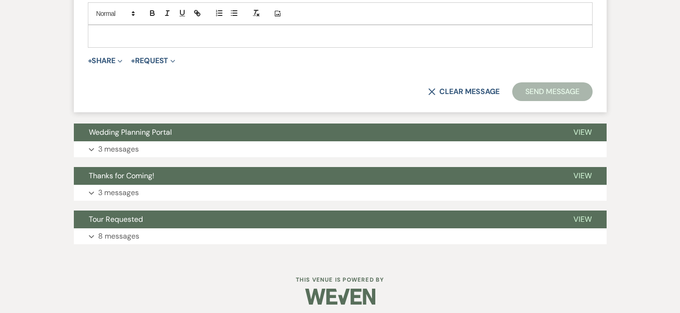
scroll to position [496, 0]
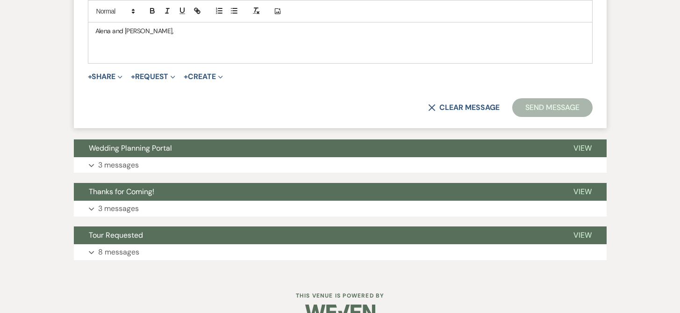
click at [95, 50] on p at bounding box center [340, 52] width 490 height 10
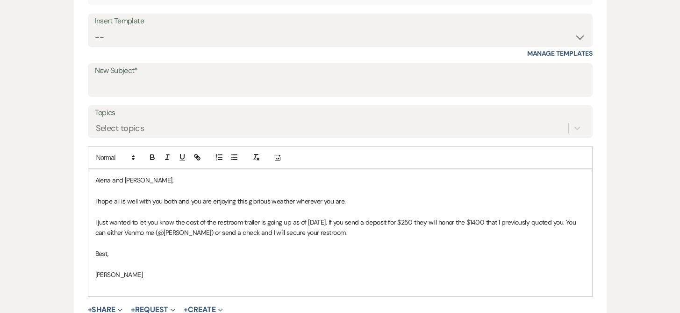
scroll to position [330, 0]
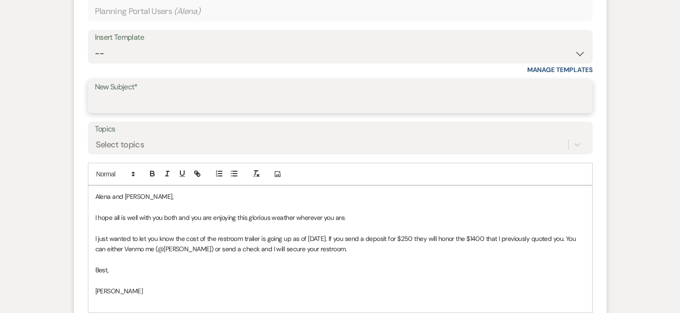
click at [178, 104] on input "New Subject*" at bounding box center [340, 103] width 491 height 18
type input "P"
type input "F"
type input "Restrooms- Price Change Beginning [DATE]"
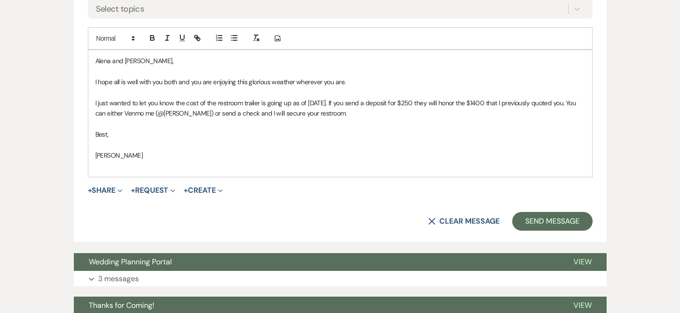
scroll to position [488, 0]
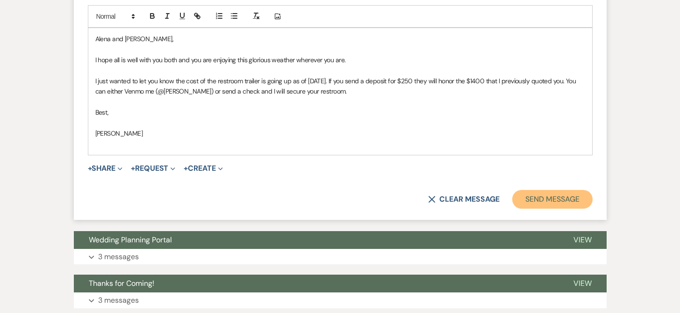
click at [562, 200] on button "Send Message" at bounding box center [552, 199] width 80 height 19
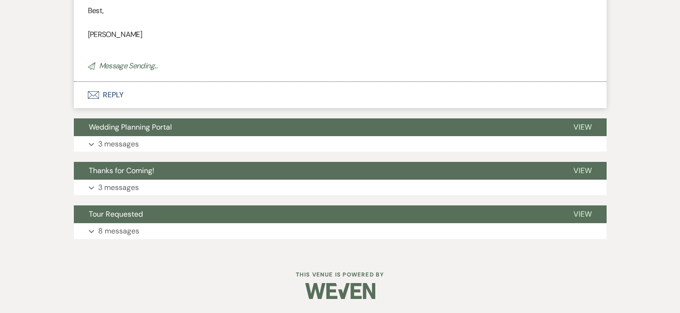
scroll to position [140, 0]
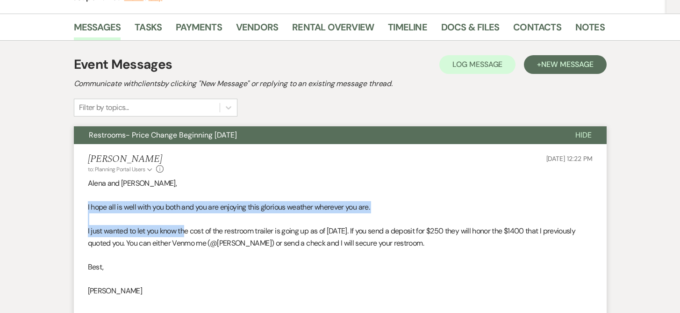
drag, startPoint x: 82, startPoint y: 204, endPoint x: 185, endPoint y: 236, distance: 108.6
click at [185, 236] on li "[PERSON_NAME] to: Planning Portal Users Expand Info [DATE] 12:22 PM [PERSON_NAM…" at bounding box center [340, 231] width 533 height 174
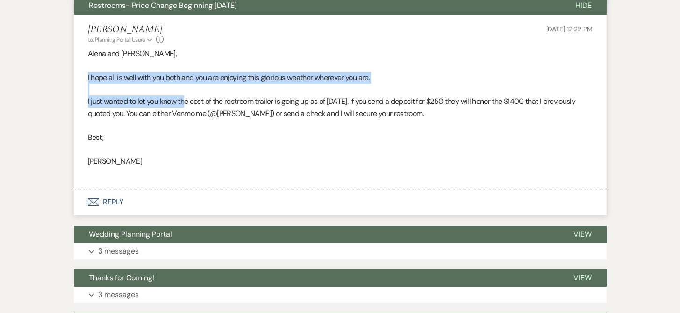
scroll to position [274, 0]
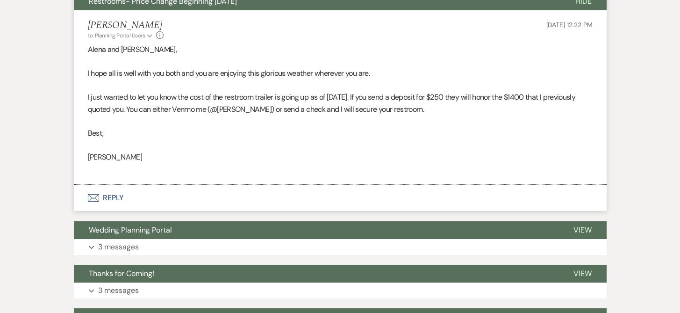
click at [80, 72] on li "[PERSON_NAME] to: Planning Portal Users Expand Info [DATE] 12:22 PM [PERSON_NAM…" at bounding box center [340, 97] width 533 height 174
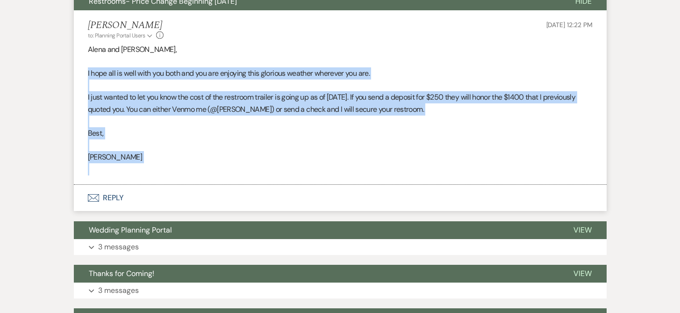
drag, startPoint x: 81, startPoint y: 71, endPoint x: 212, endPoint y: 170, distance: 164.1
click at [212, 170] on li "[PERSON_NAME] to: Planning Portal Users Expand Info [DATE] 12:22 PM [PERSON_NAM…" at bounding box center [340, 97] width 533 height 174
copy div "I hope all is well with you both and you are enjoying this glorious weather whe…"
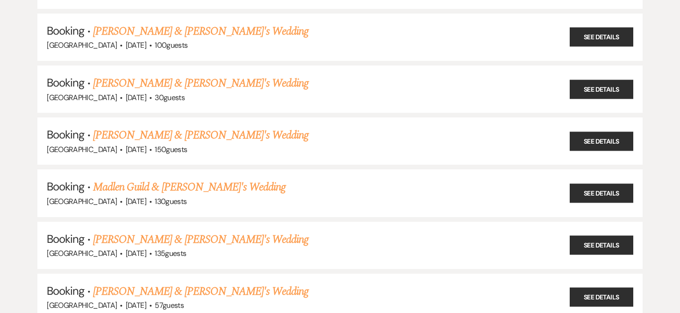
scroll to position [729, 0]
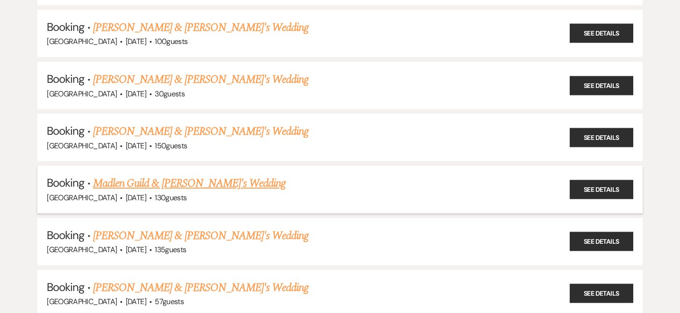
click at [177, 176] on link "Madlen Guild & [PERSON_NAME]'s Wedding" at bounding box center [189, 183] width 193 height 17
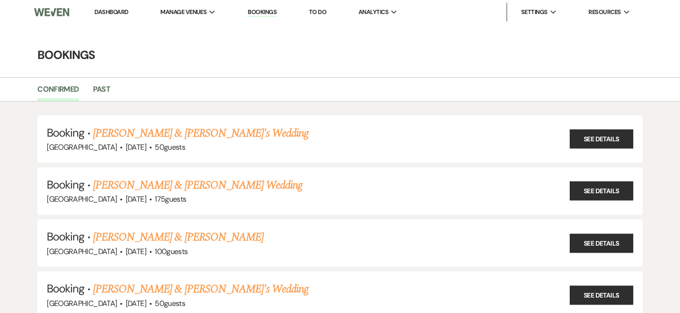
scroll to position [729, 0]
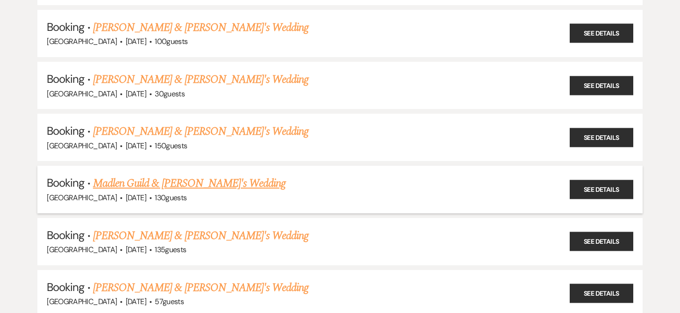
click at [226, 175] on link "Madlen Guild & [PERSON_NAME]'s Wedding" at bounding box center [189, 183] width 193 height 17
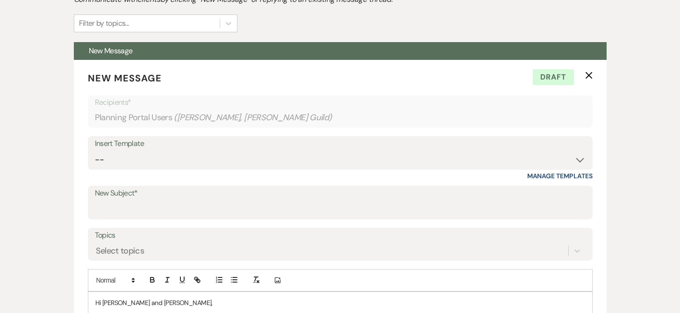
scroll to position [235, 0]
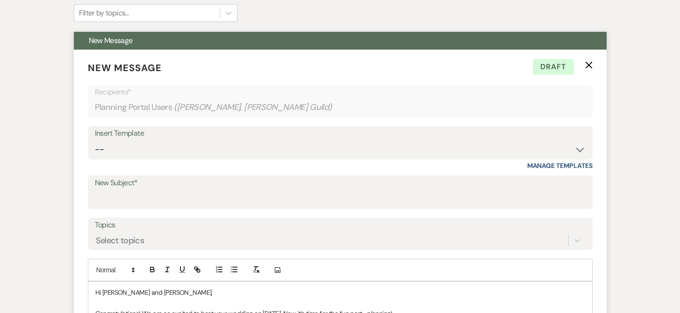
click at [116, 183] on label "New Subject*" at bounding box center [340, 183] width 491 height 14
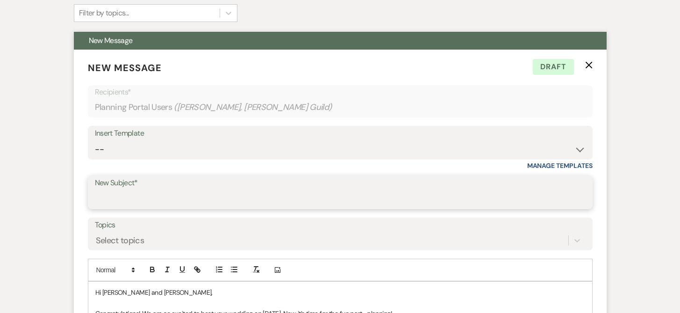
click at [116, 190] on input "New Subject*" at bounding box center [340, 199] width 491 height 18
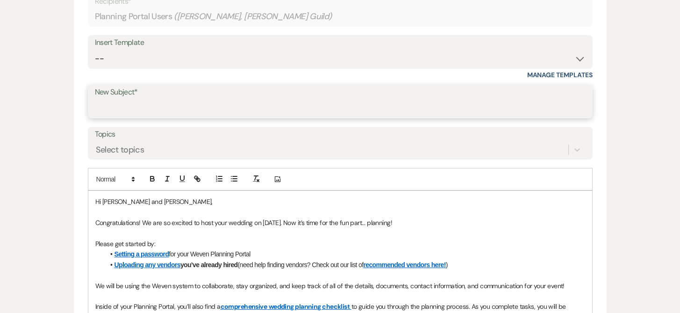
scroll to position [324, 0]
click at [109, 111] on input "New Subject*" at bounding box center [340, 109] width 491 height 18
type input "Weven Planning Portal"
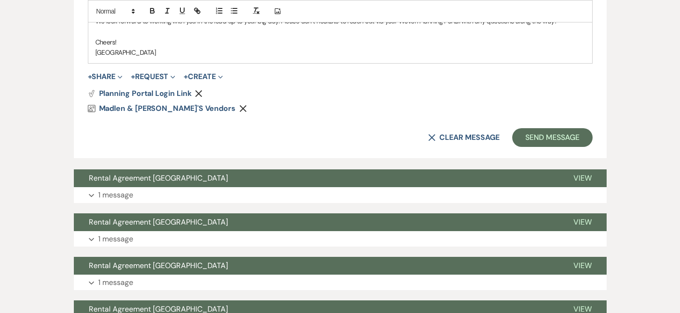
scroll to position [676, 0]
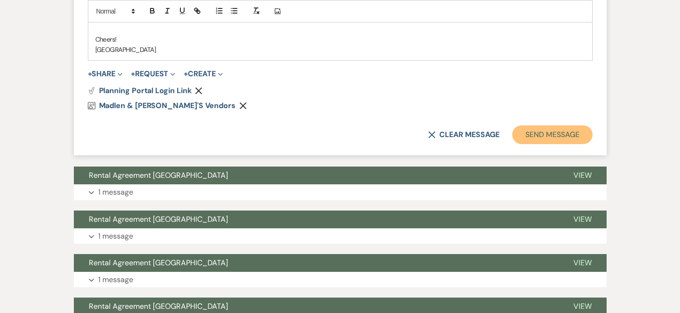
click at [555, 134] on button "Send Message" at bounding box center [552, 134] width 80 height 19
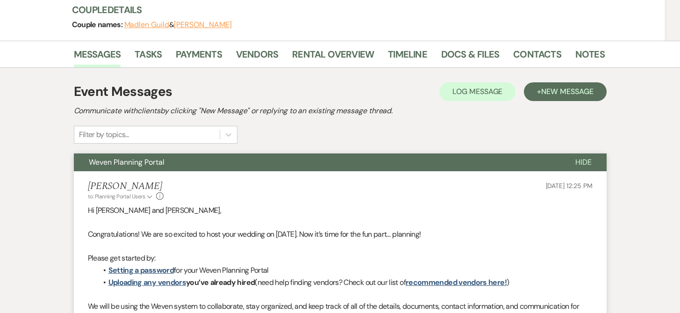
scroll to position [112, 0]
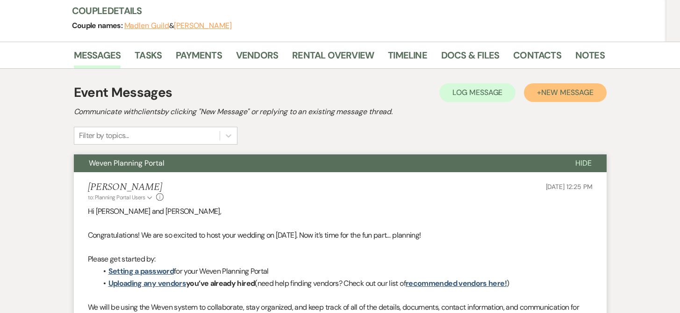
click at [570, 90] on span "New Message" at bounding box center [567, 92] width 52 height 10
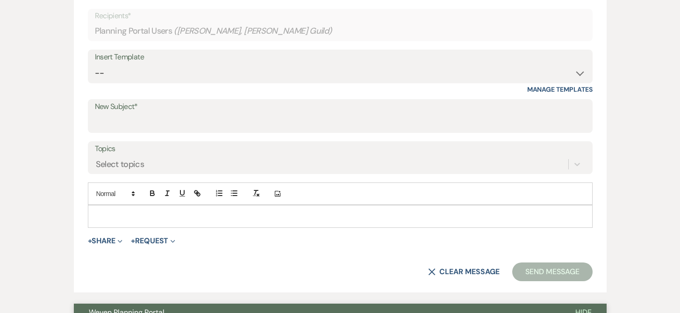
scroll to position [310, 0]
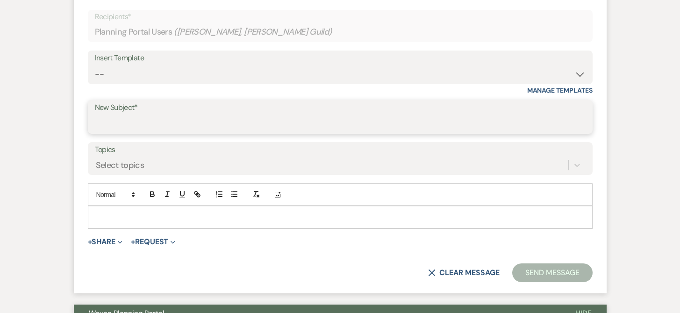
click at [192, 120] on input "New Subject*" at bounding box center [340, 123] width 491 height 18
type input "P"
type input "Restrooms- Price Change Beginning [DATE]"
click at [99, 209] on div at bounding box center [340, 216] width 504 height 21
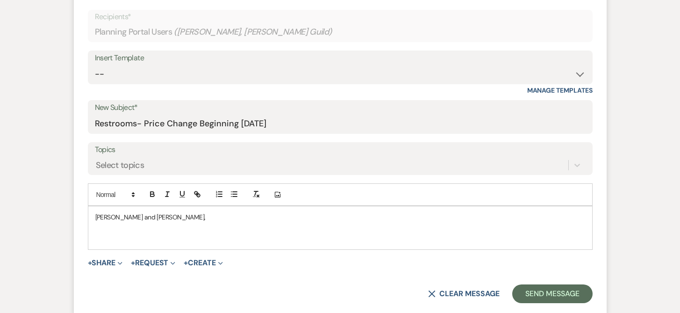
click at [97, 239] on p at bounding box center [340, 238] width 490 height 10
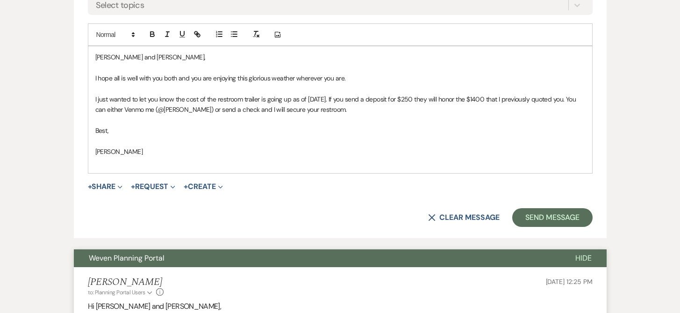
scroll to position [429, 0]
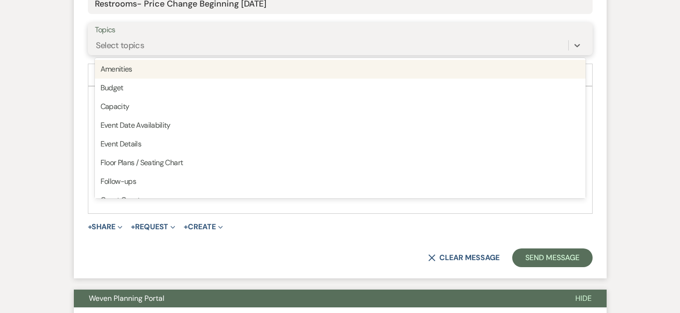
click at [113, 40] on div "Select topics" at bounding box center [120, 45] width 49 height 13
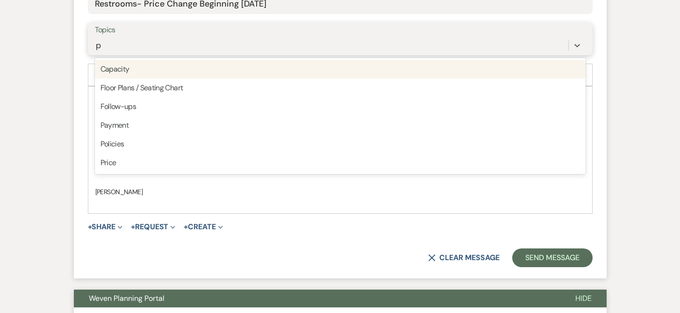
type input "pa"
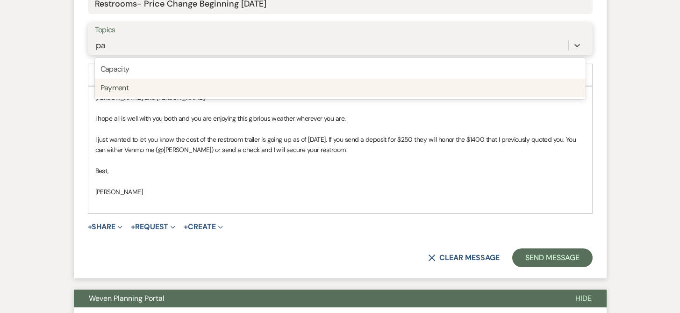
click at [121, 87] on div "Payment" at bounding box center [340, 87] width 491 height 19
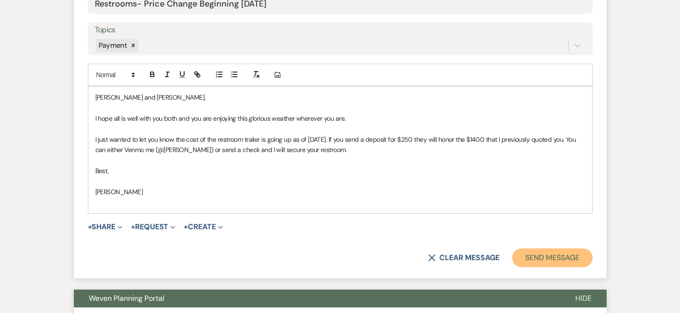
click at [532, 253] on button "Send Message" at bounding box center [552, 257] width 80 height 19
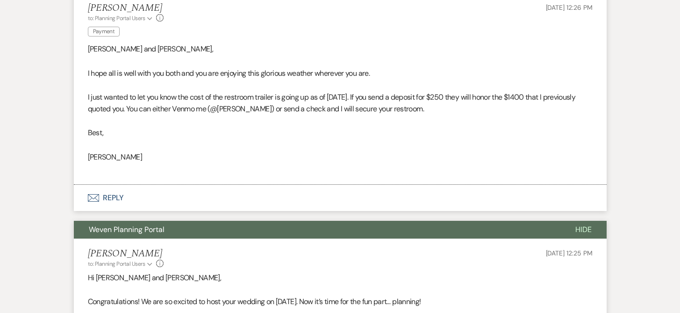
scroll to position [292, 0]
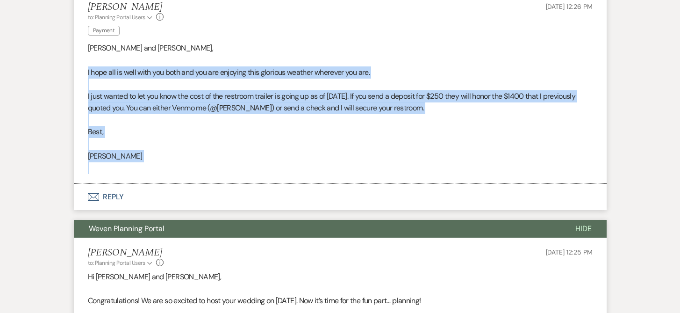
drag, startPoint x: 86, startPoint y: 73, endPoint x: 353, endPoint y: 182, distance: 288.1
click at [353, 182] on li "[PERSON_NAME] to: Planning Portal Users Expand Info Payment [DATE] 12:26 PM [PE…" at bounding box center [340, 88] width 533 height 192
copy div "I hope all is well with you both and you are enjoying this glorious weather whe…"
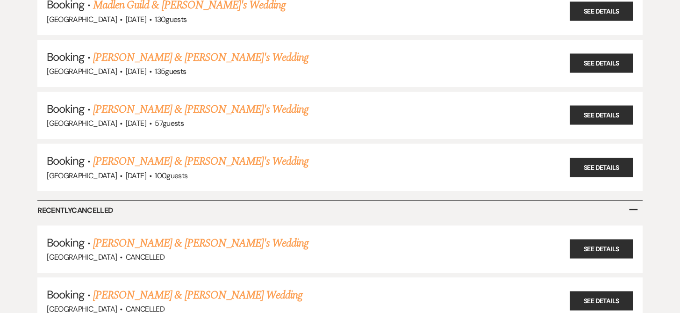
scroll to position [909, 0]
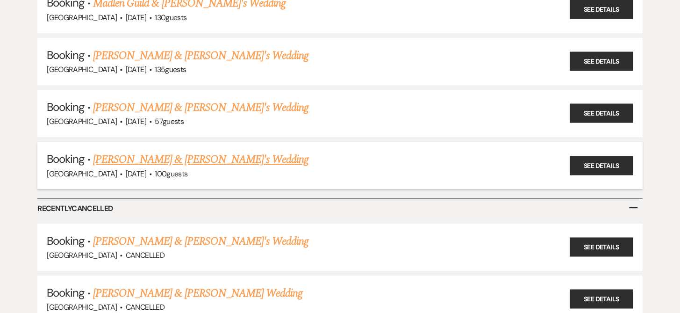
click at [183, 154] on link "[PERSON_NAME] & [PERSON_NAME]'s Wedding" at bounding box center [201, 159] width 216 height 17
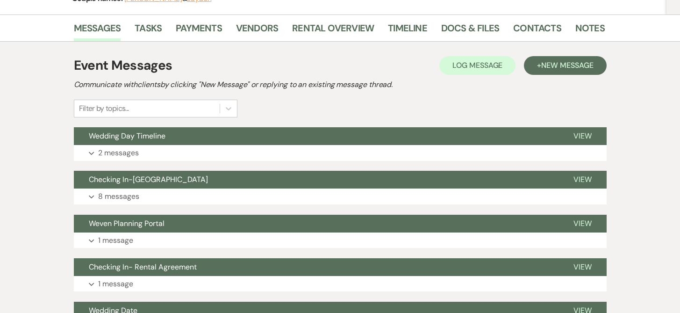
scroll to position [142, 0]
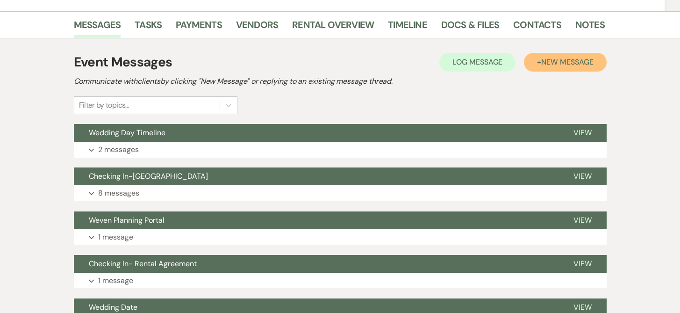
click at [588, 63] on span "New Message" at bounding box center [567, 62] width 52 height 10
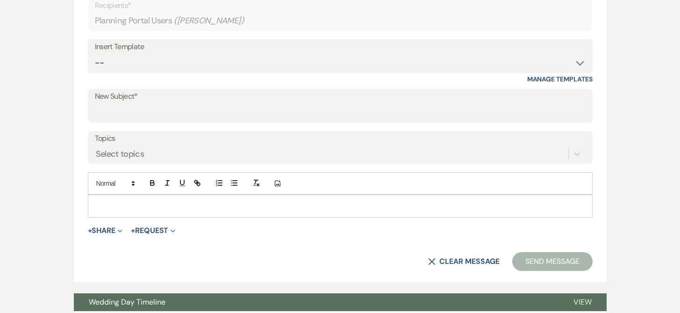
scroll to position [347, 0]
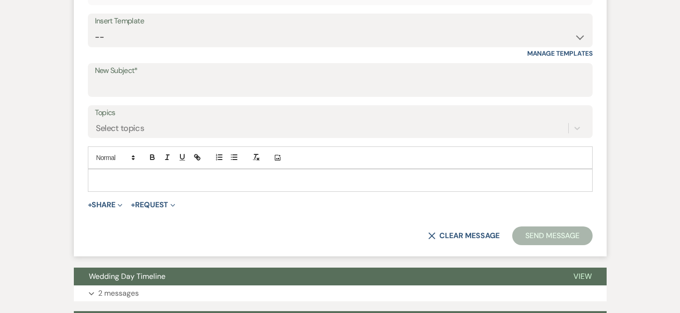
click at [122, 174] on div at bounding box center [340, 179] width 504 height 21
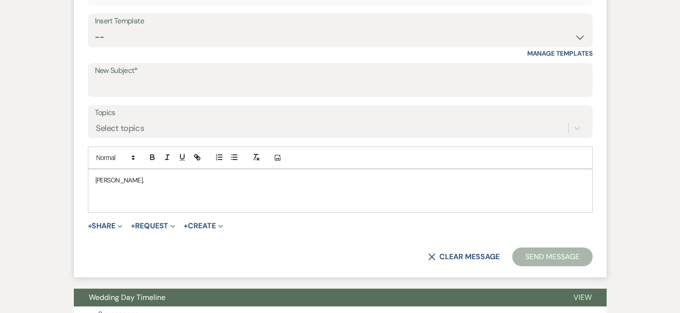
click at [93, 200] on div "[PERSON_NAME]," at bounding box center [340, 190] width 504 height 43
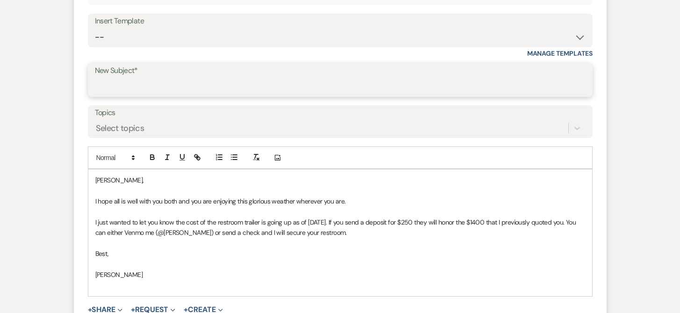
click at [117, 84] on input "New Subject*" at bounding box center [340, 87] width 491 height 18
type input "Restrooms- Price Change Beginning [DATE]"
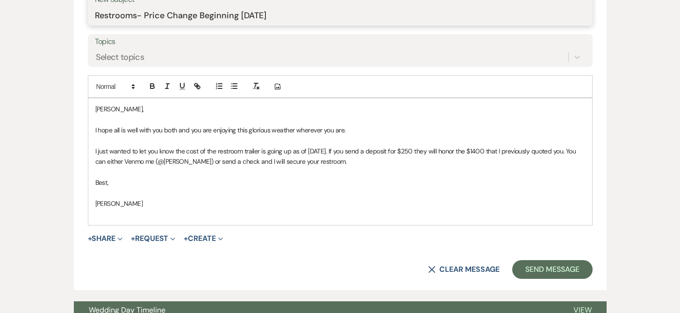
scroll to position [419, 0]
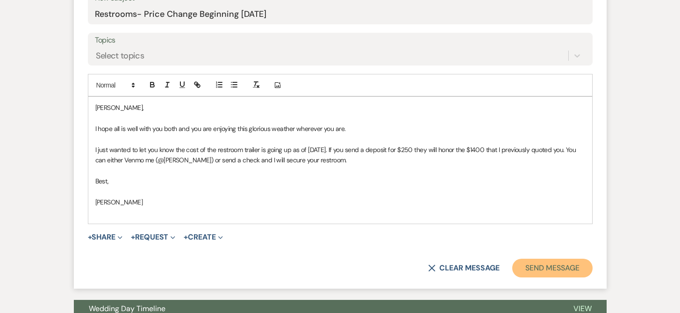
click at [531, 263] on button "Send Message" at bounding box center [552, 267] width 80 height 19
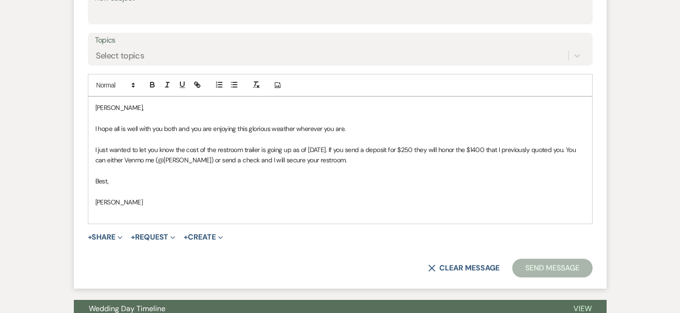
scroll to position [72, 0]
